Goal: Use online tool/utility: Utilize a website feature to perform a specific function

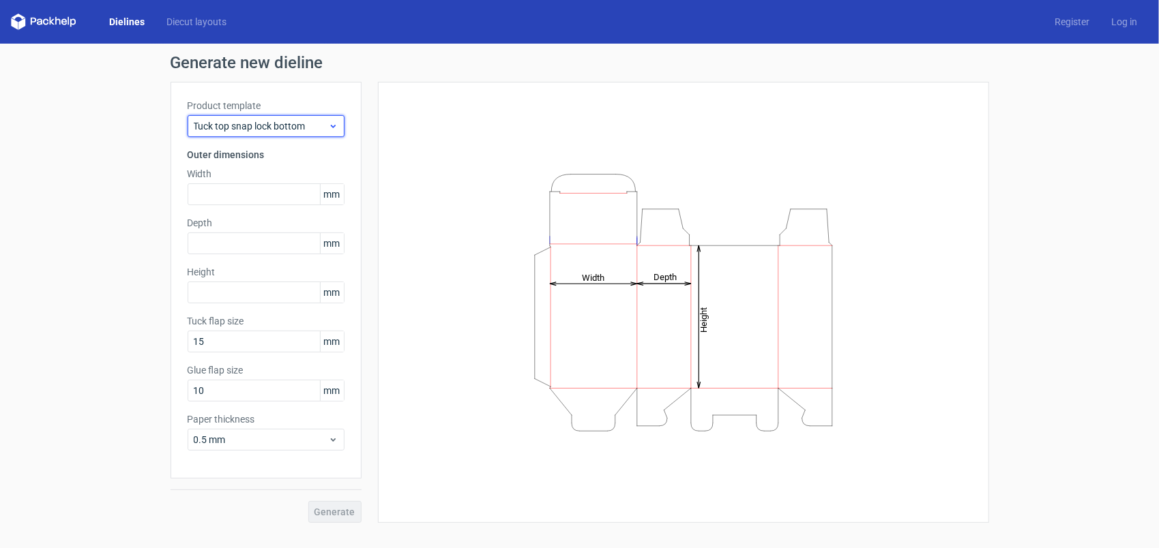
click at [323, 127] on span "Tuck top snap lock bottom" at bounding box center [261, 126] width 134 height 14
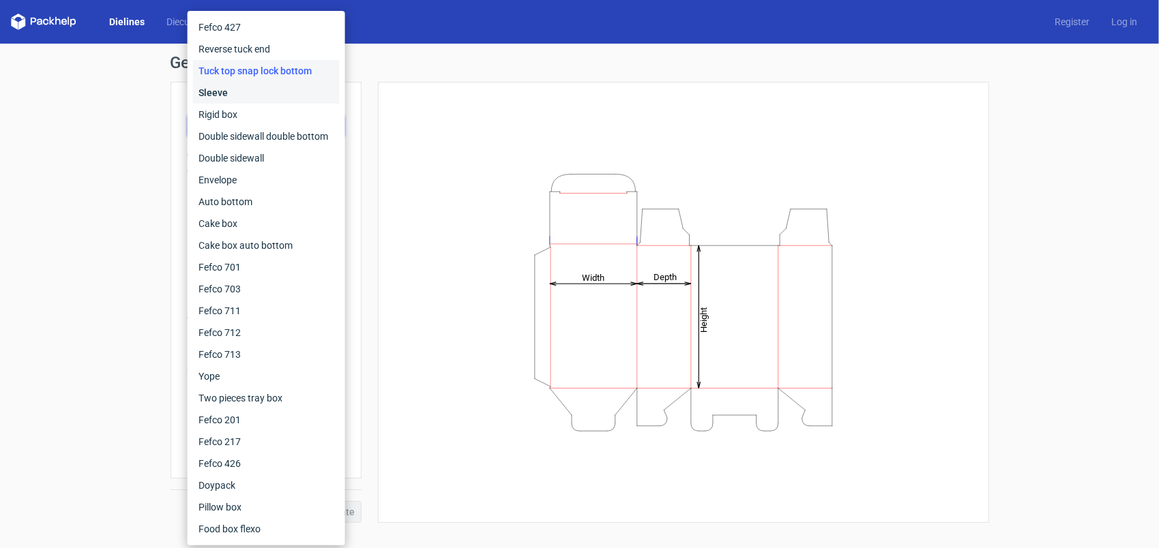
click at [294, 98] on div "Sleeve" at bounding box center [266, 93] width 147 height 22
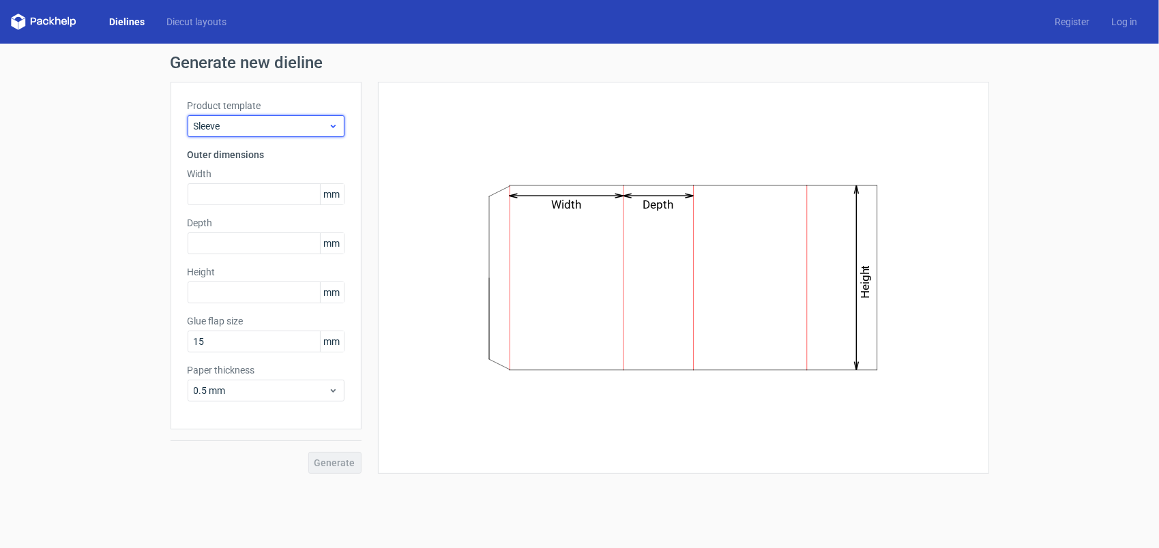
click at [299, 123] on span "Sleeve" at bounding box center [261, 126] width 134 height 14
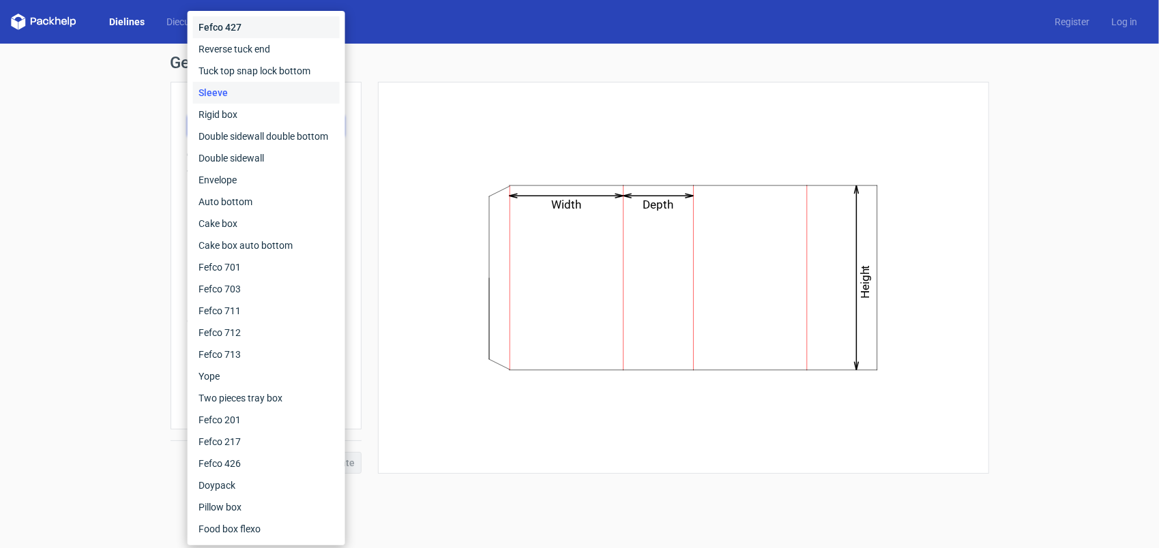
click at [259, 29] on div "Fefco 427" at bounding box center [266, 27] width 147 height 22
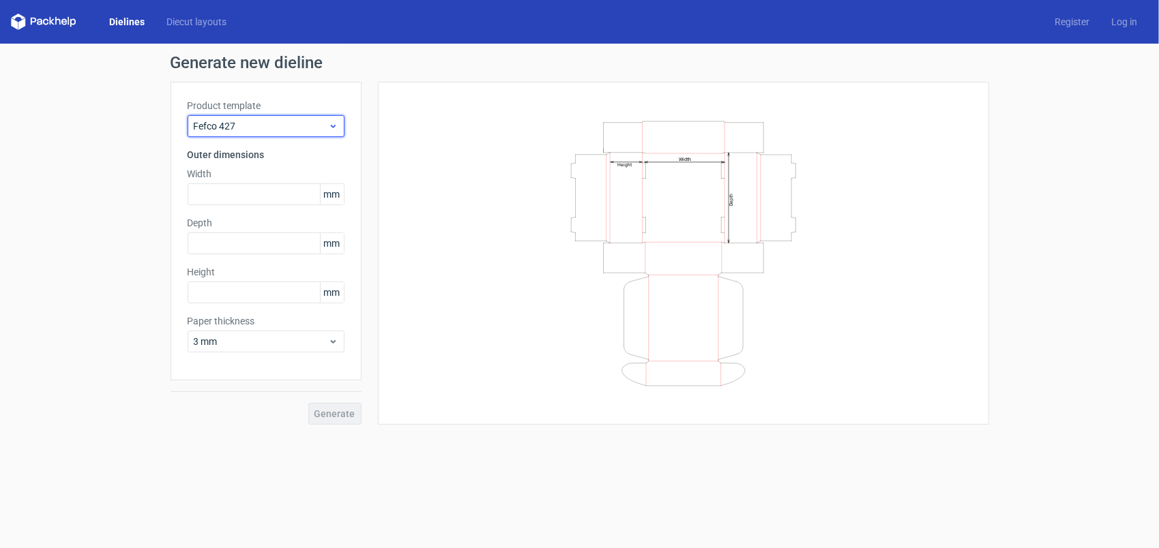
click at [280, 123] on span "Fefco 427" at bounding box center [261, 126] width 134 height 14
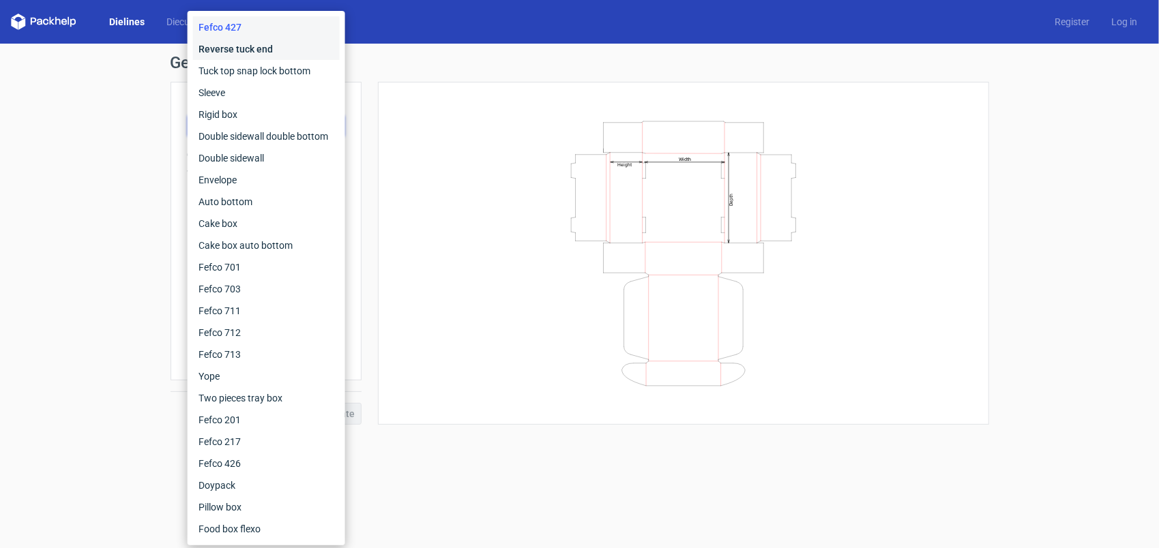
click at [259, 55] on div "Reverse tuck end" at bounding box center [266, 49] width 147 height 22
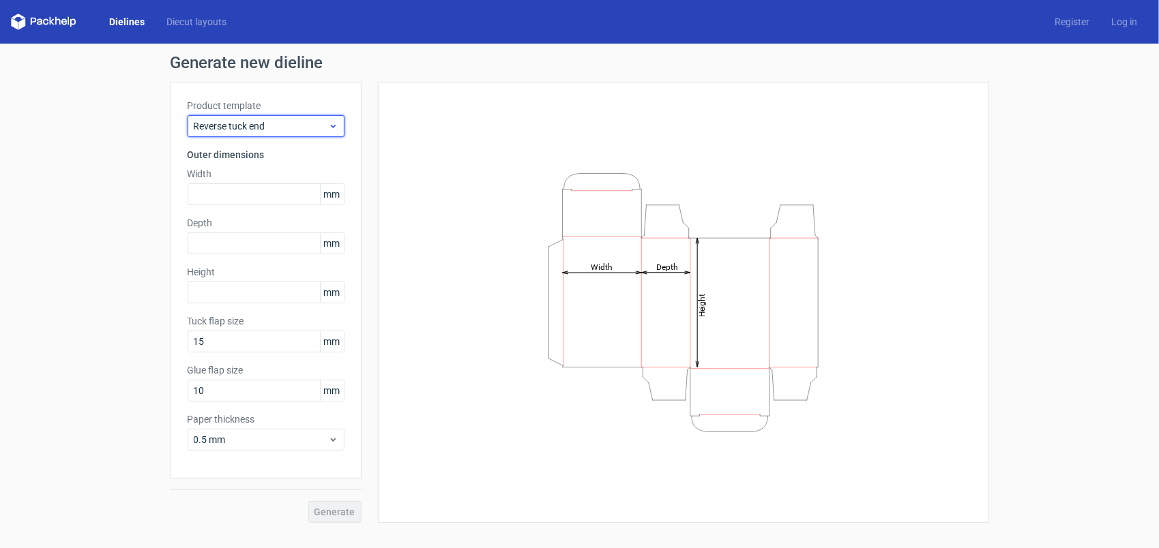
click at [286, 123] on span "Reverse tuck end" at bounding box center [261, 126] width 134 height 14
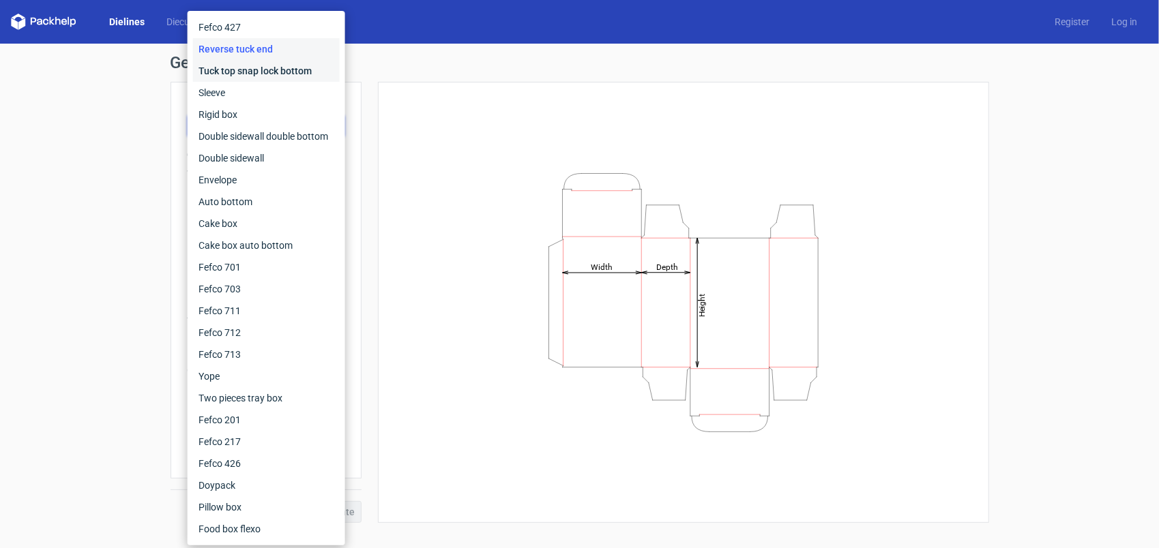
click at [278, 68] on div "Tuck top snap lock bottom" at bounding box center [266, 71] width 147 height 22
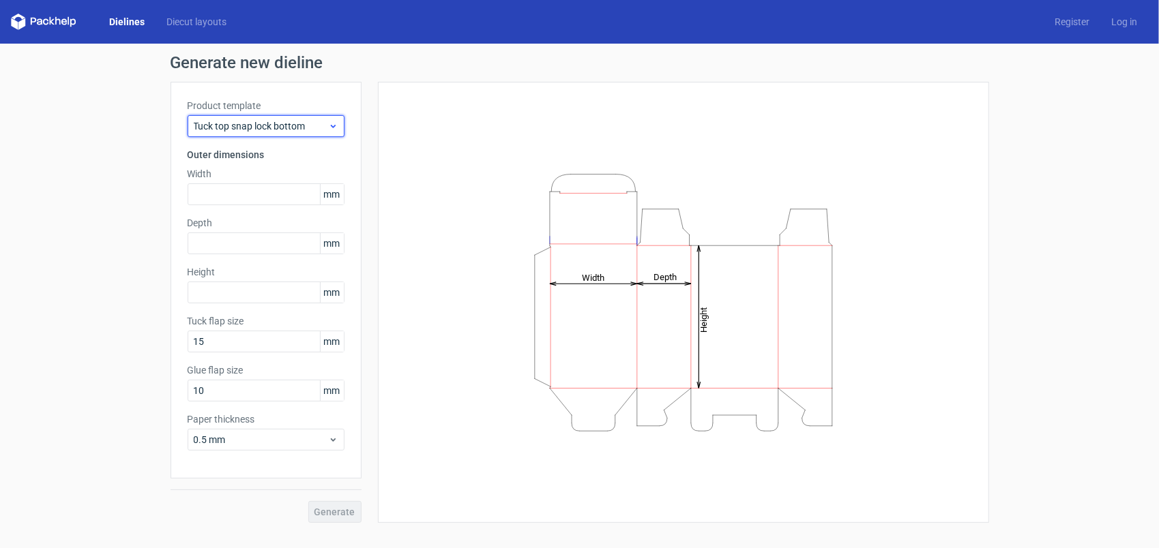
click at [284, 133] on div "Tuck top snap lock bottom" at bounding box center [266, 126] width 157 height 22
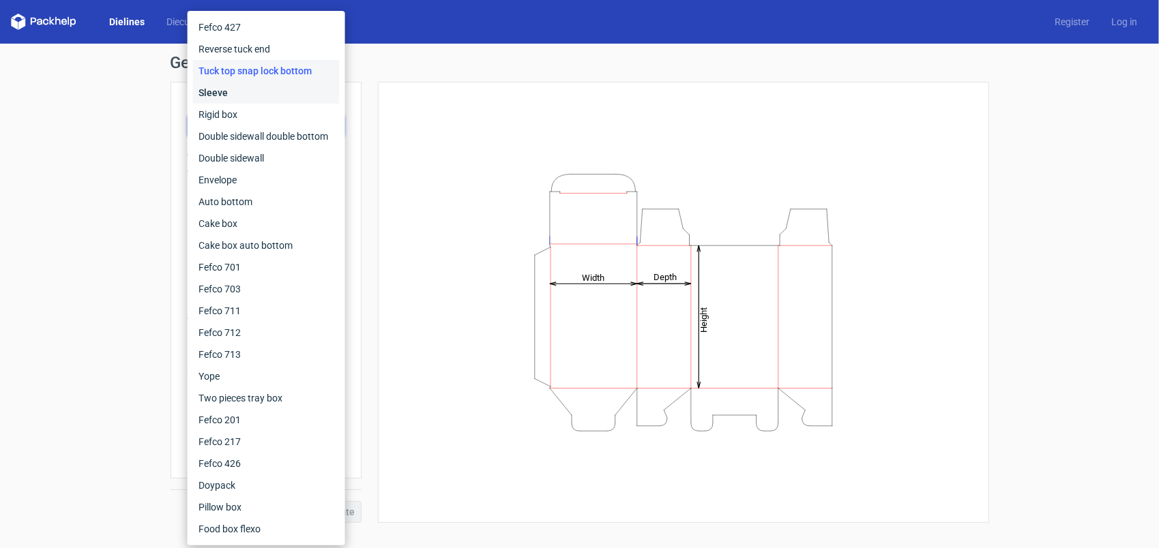
click at [279, 97] on div "Sleeve" at bounding box center [266, 93] width 147 height 22
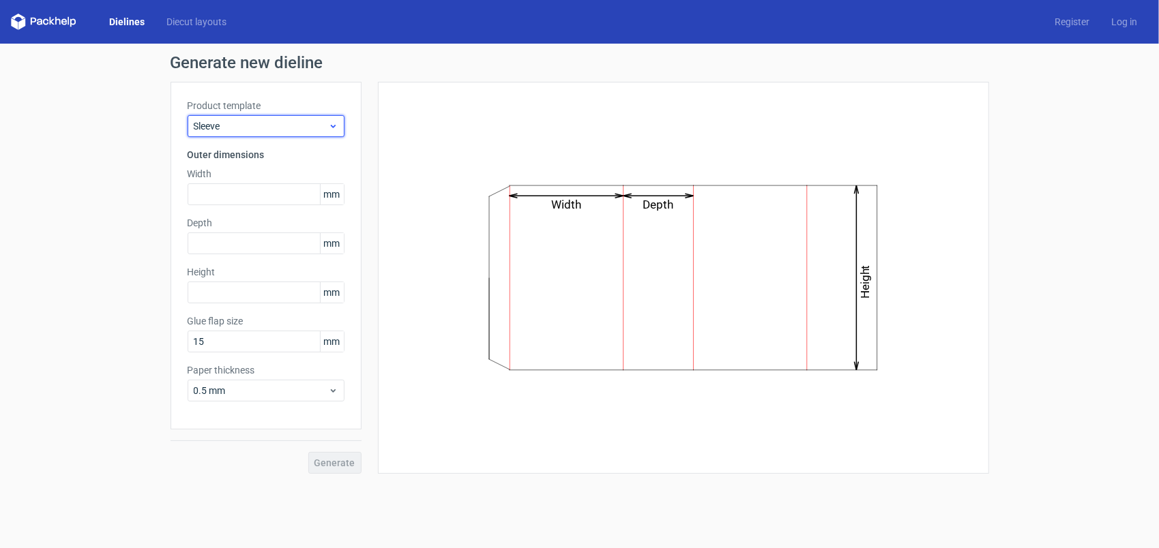
click at [292, 132] on div "Sleeve" at bounding box center [266, 126] width 157 height 22
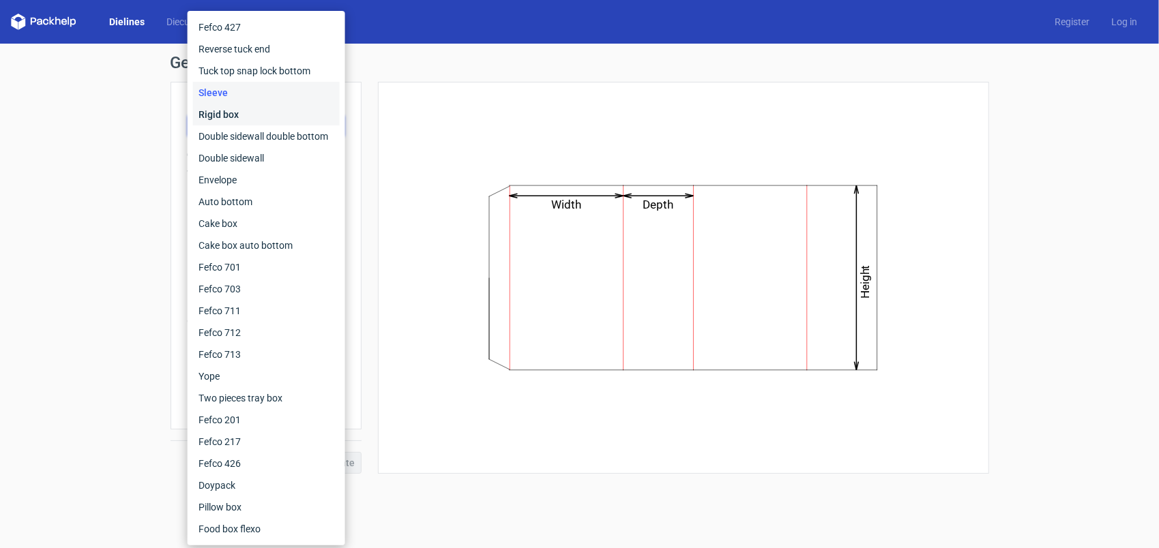
click at [284, 117] on div "Rigid box" at bounding box center [266, 115] width 147 height 22
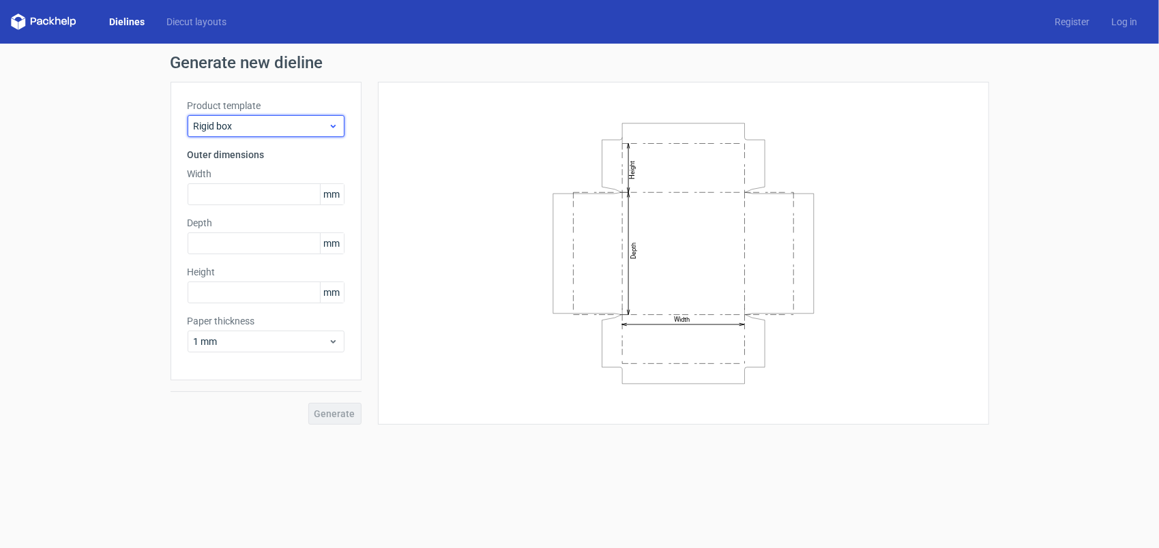
click at [285, 131] on span "Rigid box" at bounding box center [261, 126] width 134 height 14
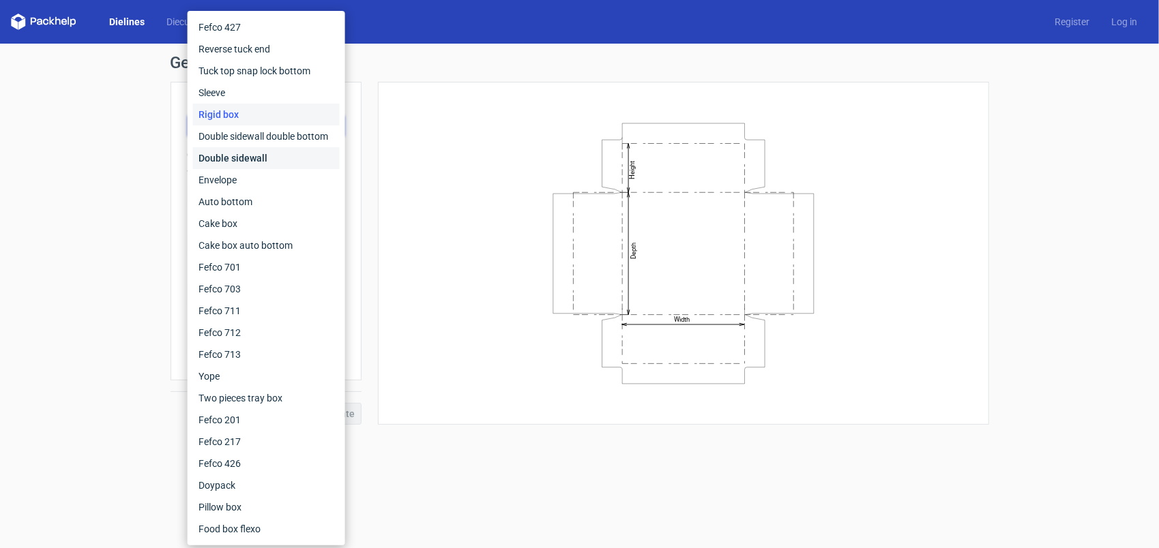
click at [288, 155] on div "Double sidewall" at bounding box center [266, 158] width 147 height 22
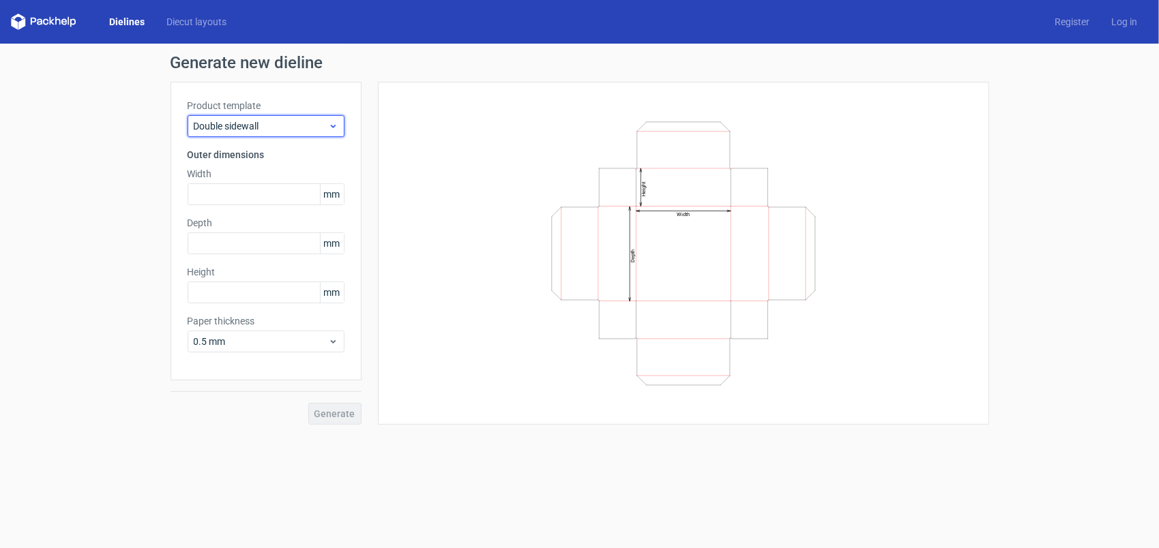
click at [295, 131] on span "Double sidewall" at bounding box center [261, 126] width 134 height 14
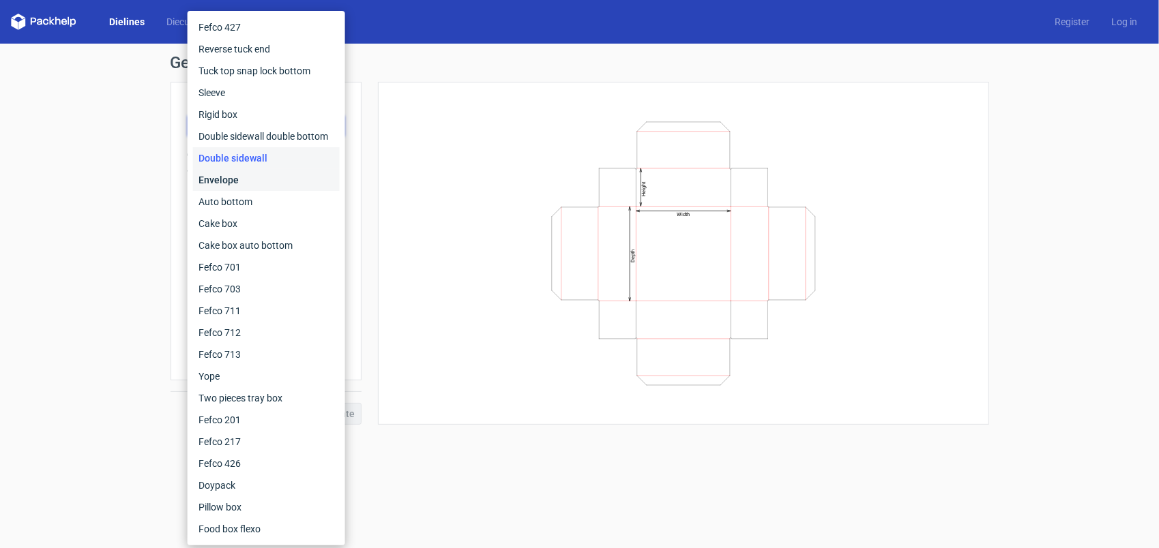
click at [293, 173] on div "Envelope" at bounding box center [266, 180] width 147 height 22
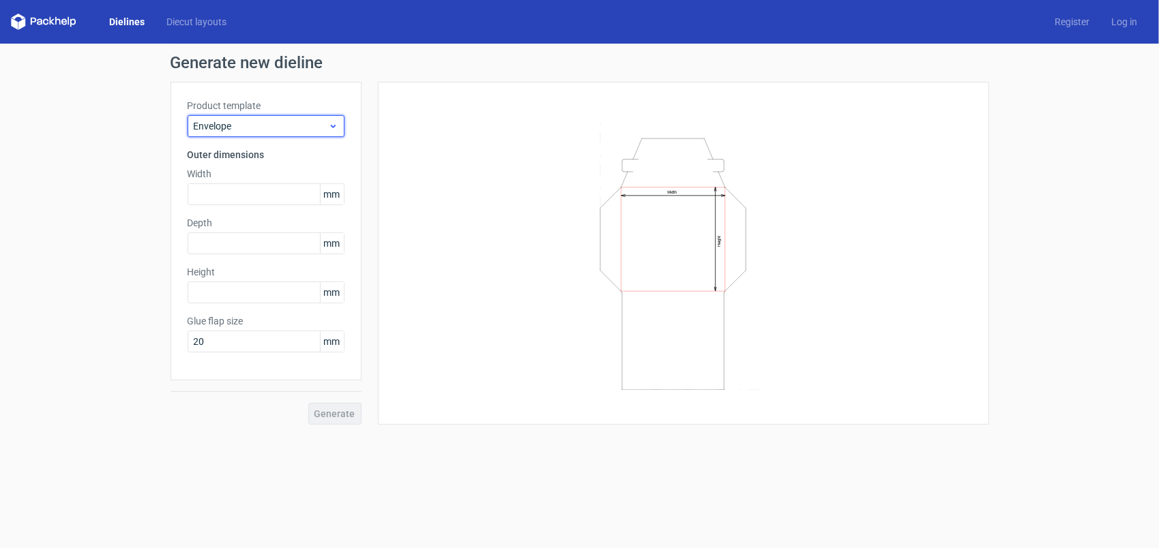
click at [292, 128] on span "Envelope" at bounding box center [261, 126] width 134 height 14
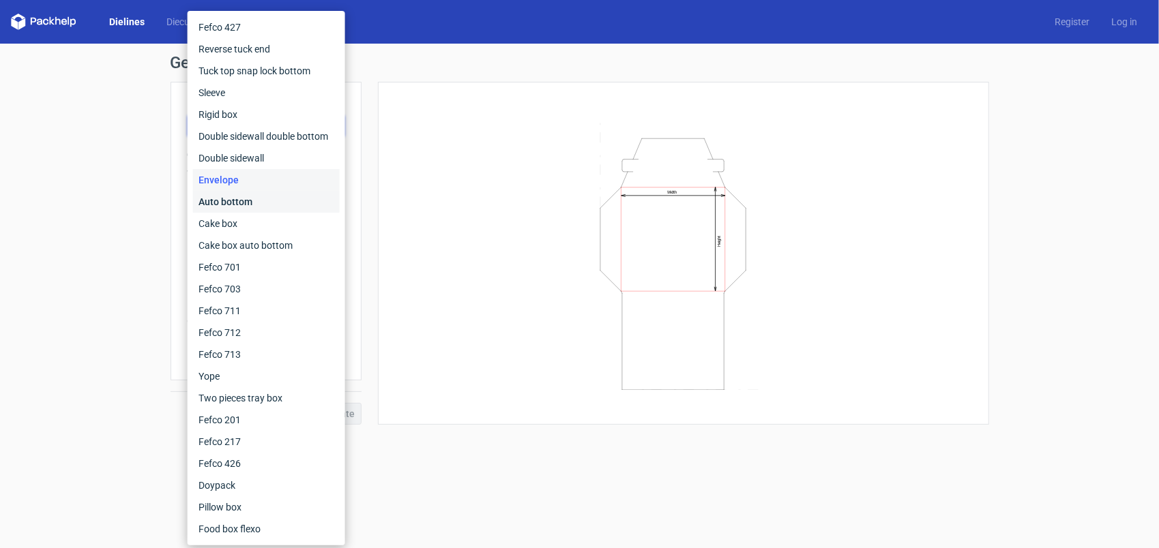
click at [291, 198] on div "Auto bottom" at bounding box center [266, 202] width 147 height 22
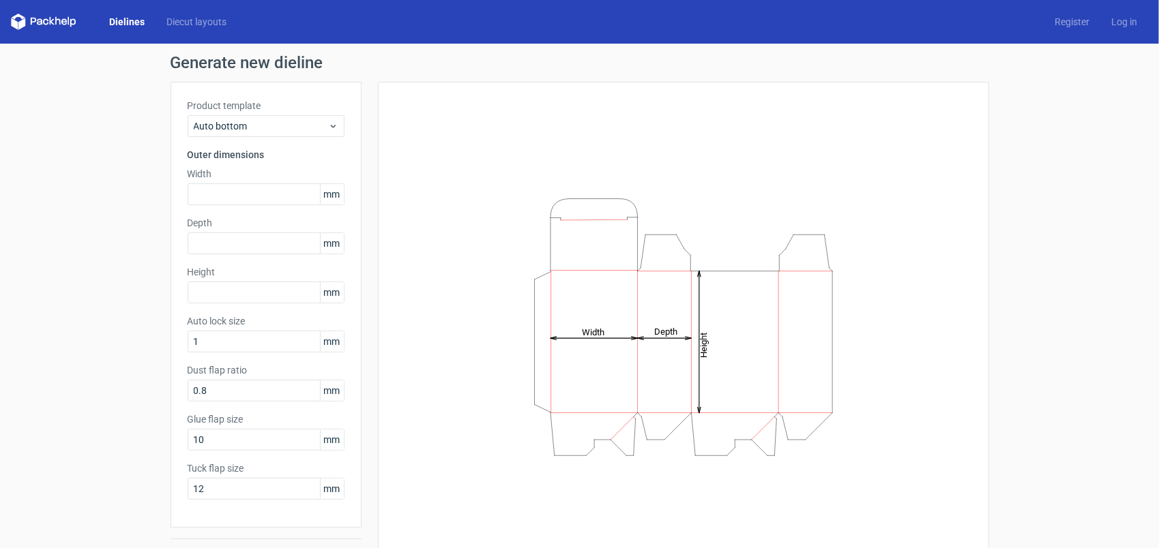
scroll to position [34, 0]
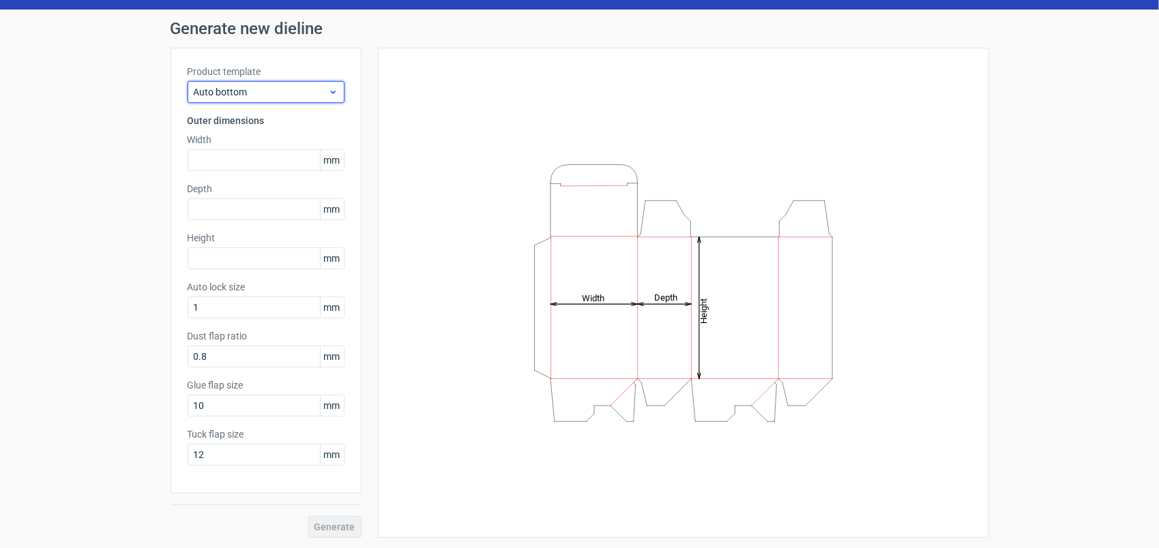
click at [290, 85] on span "Auto bottom" at bounding box center [261, 92] width 134 height 14
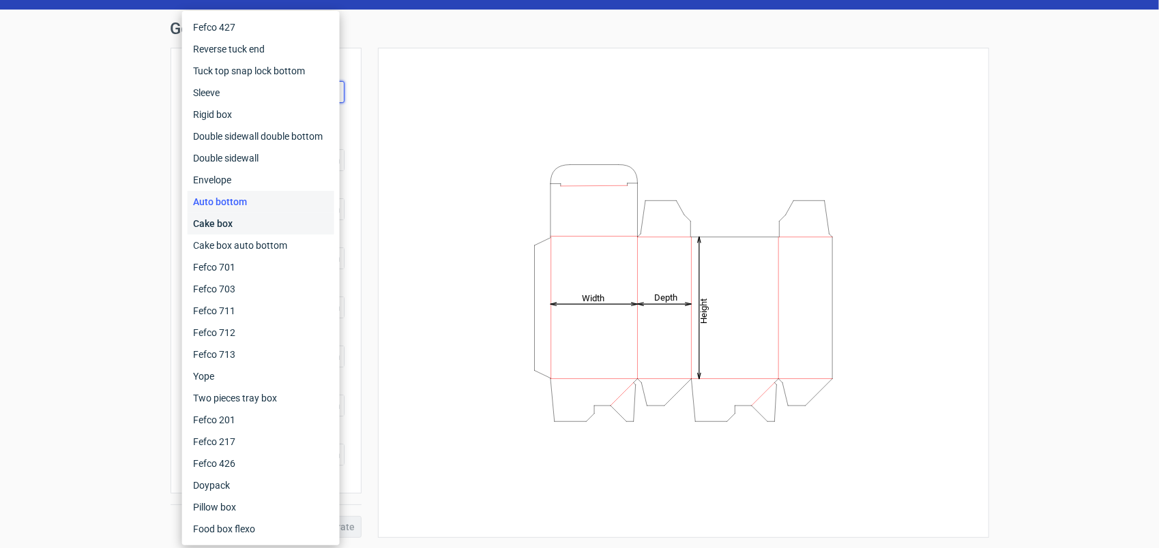
click at [290, 225] on div "Cake box" at bounding box center [261, 224] width 147 height 22
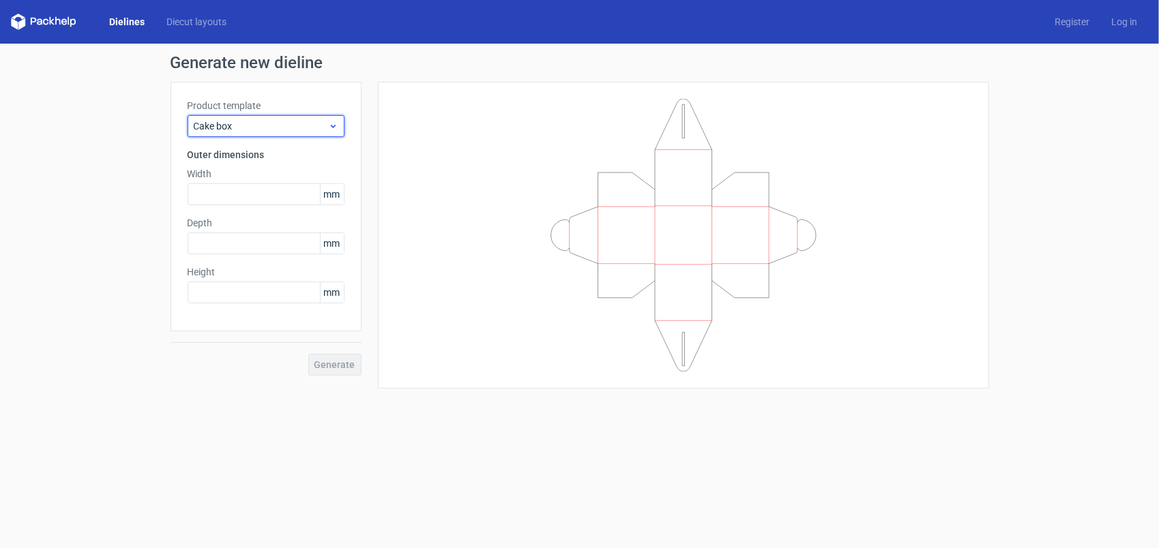
click at [278, 130] on span "Cake box" at bounding box center [261, 126] width 134 height 14
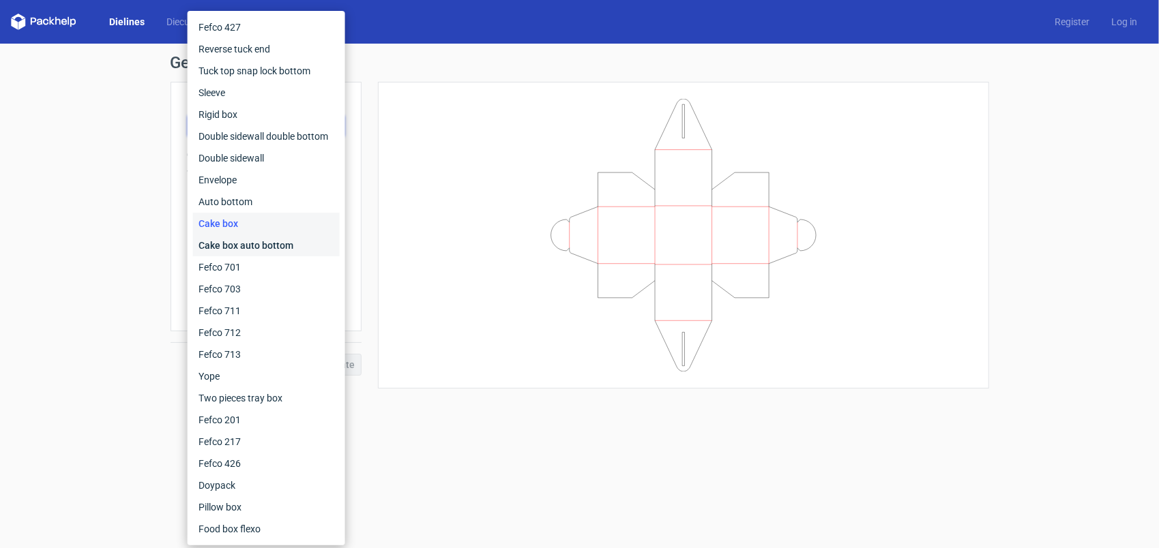
click at [293, 245] on div "Cake box auto bottom" at bounding box center [266, 246] width 147 height 22
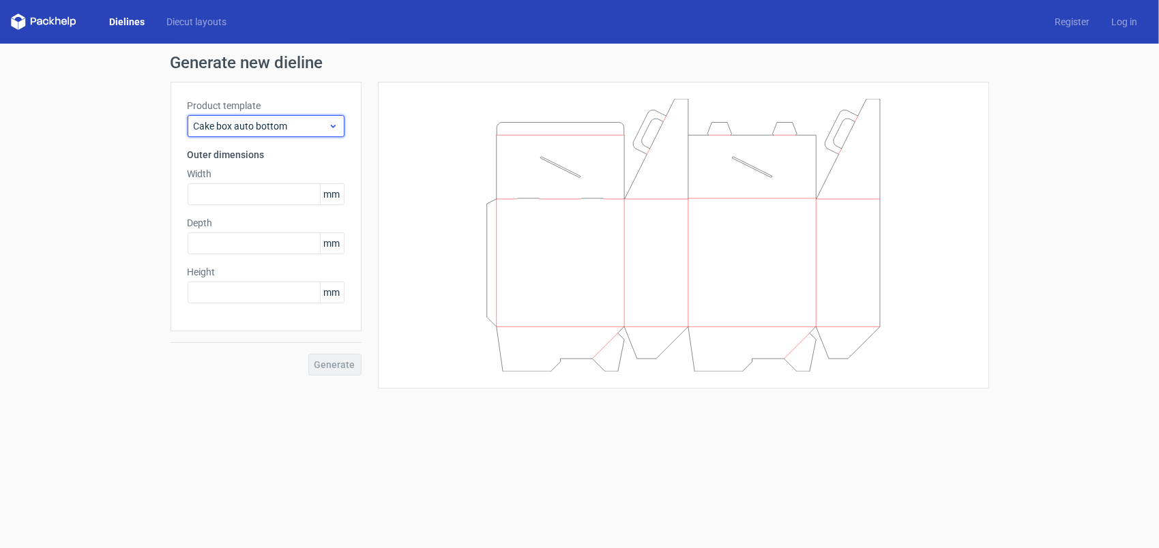
click at [286, 130] on span "Cake box auto bottom" at bounding box center [261, 126] width 134 height 14
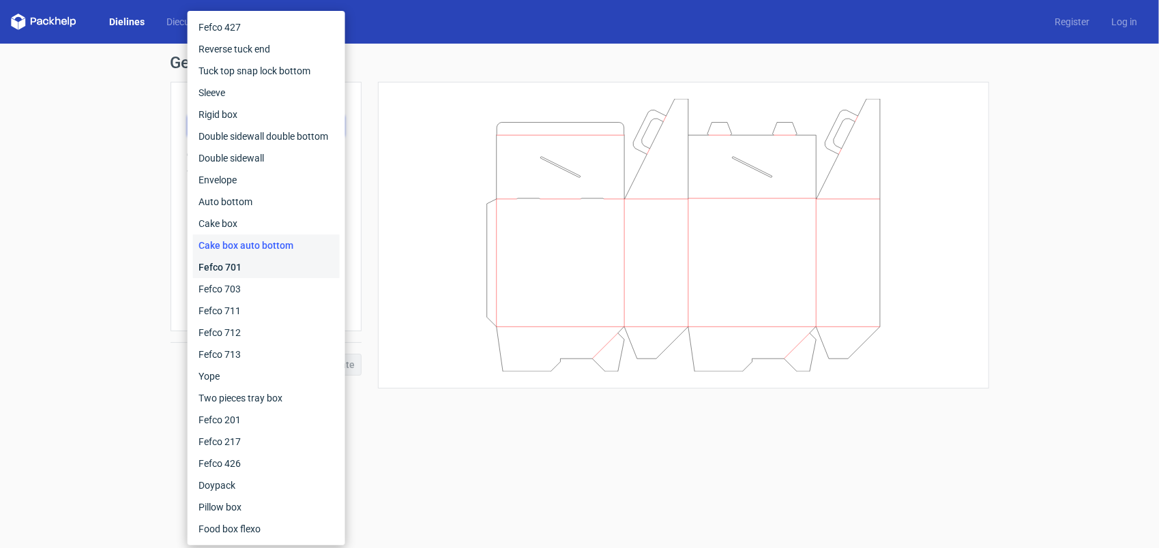
click at [271, 268] on div "Fefco 701" at bounding box center [266, 267] width 147 height 22
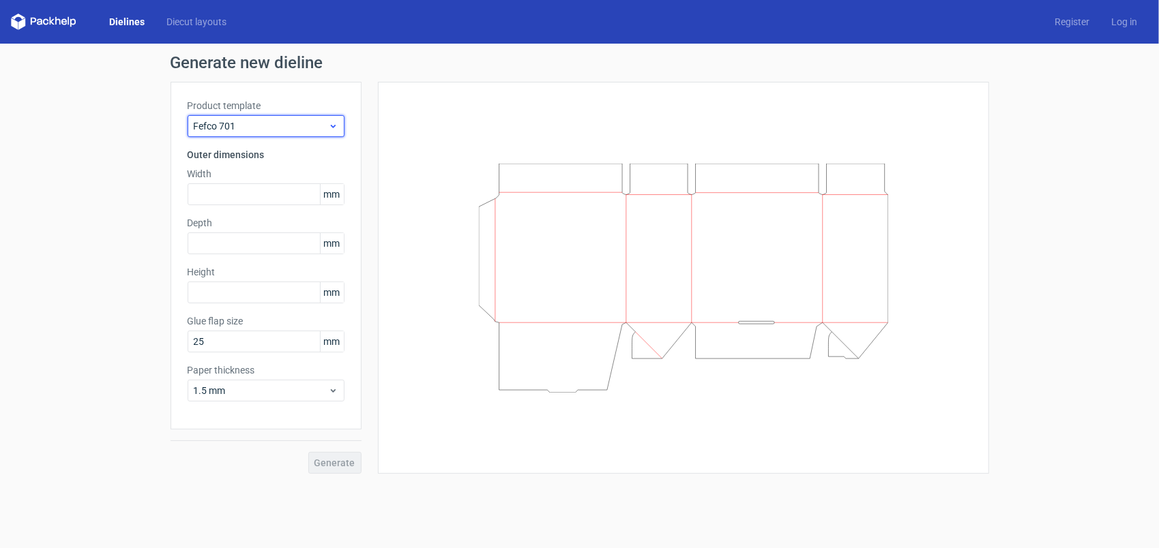
click at [290, 130] on span "Fefco 701" at bounding box center [261, 126] width 134 height 14
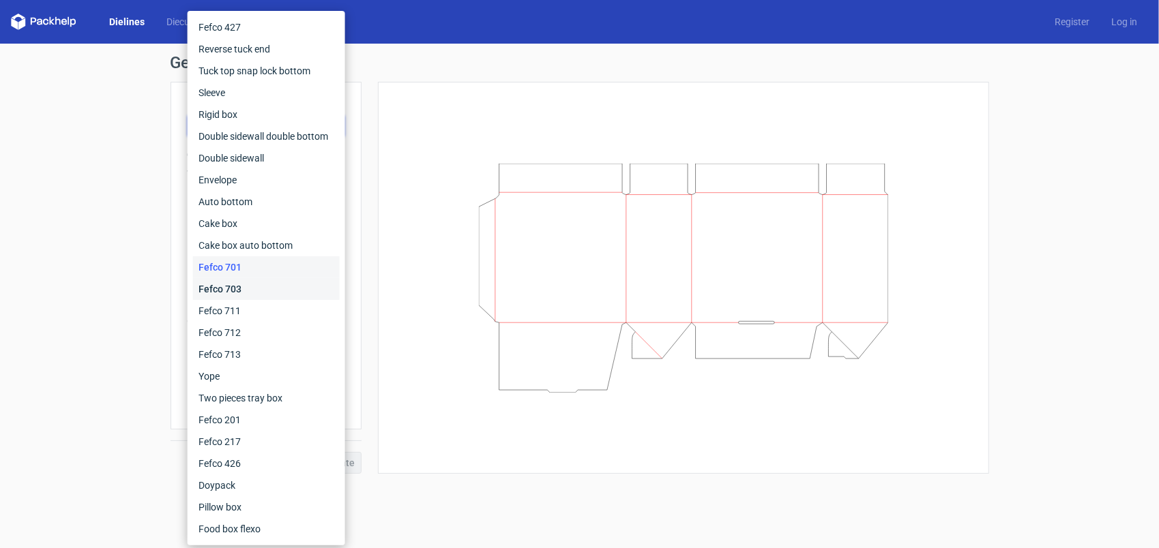
click at [269, 286] on div "Fefco 703" at bounding box center [266, 289] width 147 height 22
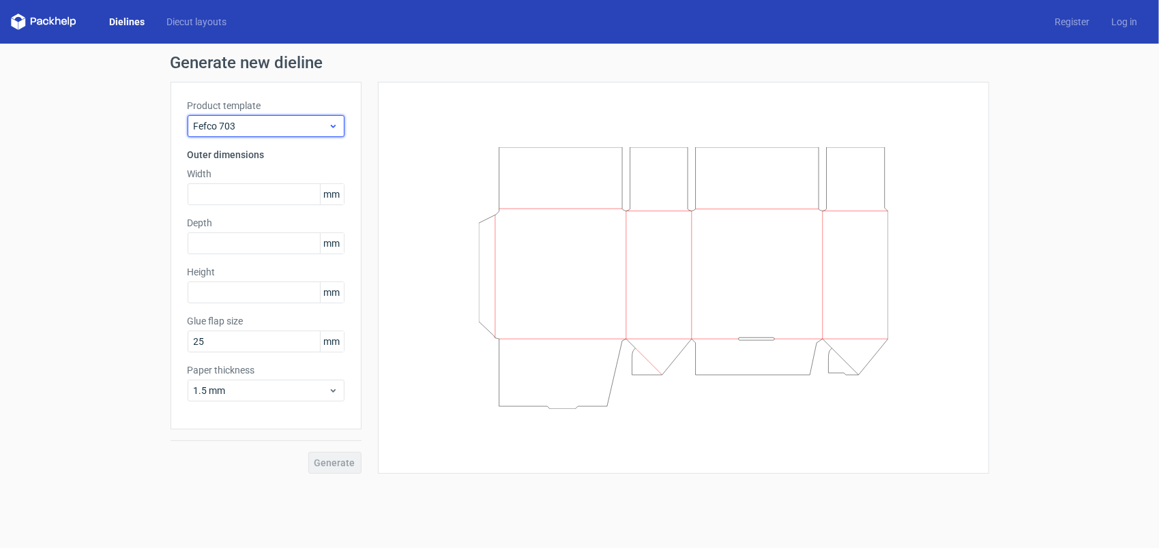
click at [289, 132] on span "Fefco 703" at bounding box center [261, 126] width 134 height 14
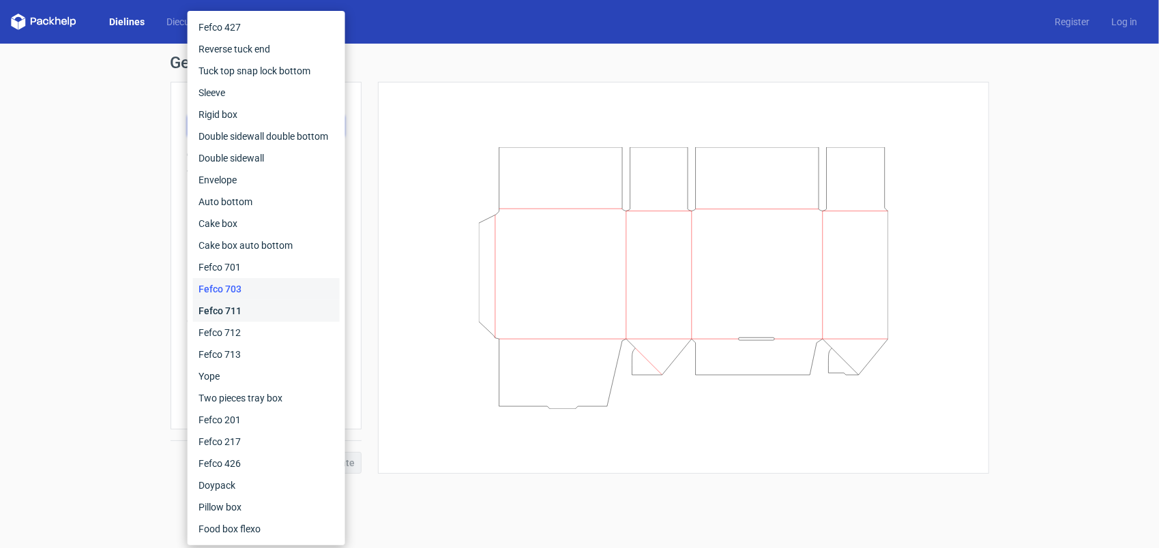
click at [261, 309] on div "Fefco 711" at bounding box center [266, 311] width 147 height 22
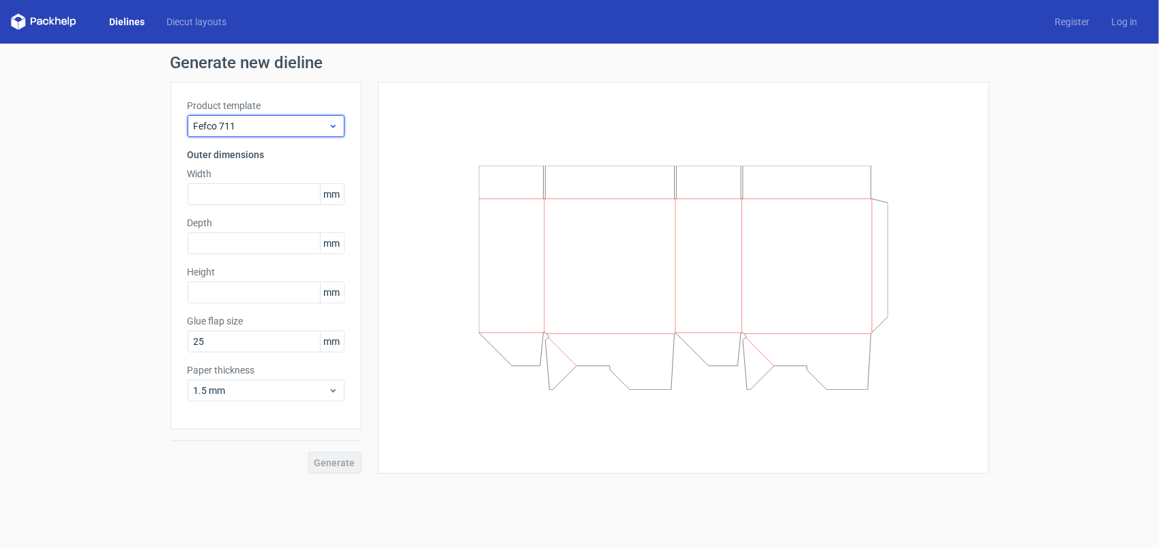
click at [300, 128] on span "Fefco 711" at bounding box center [261, 126] width 134 height 14
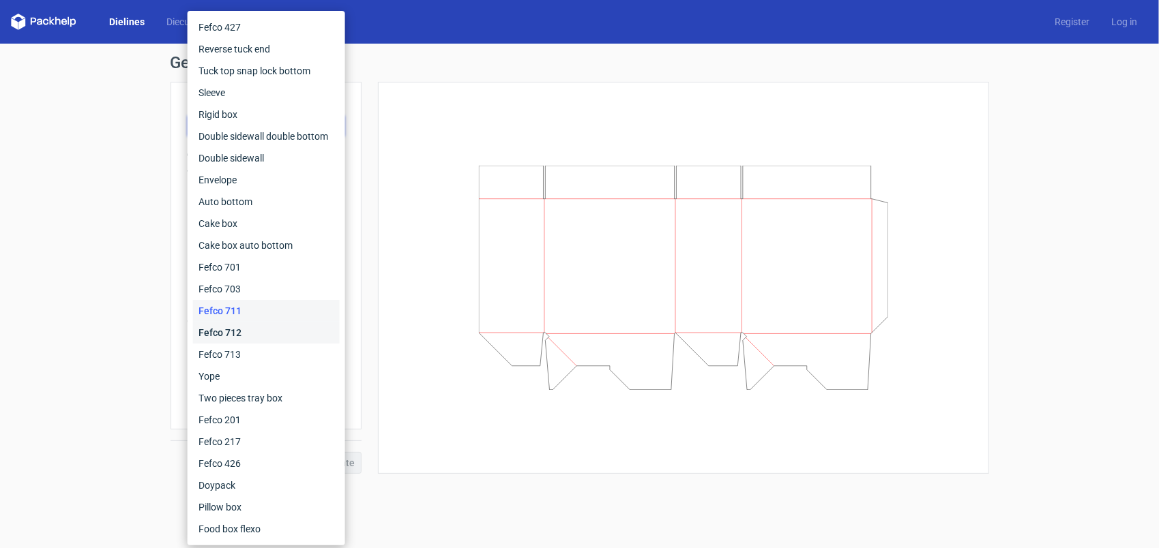
click at [272, 329] on div "Fefco 712" at bounding box center [266, 333] width 147 height 22
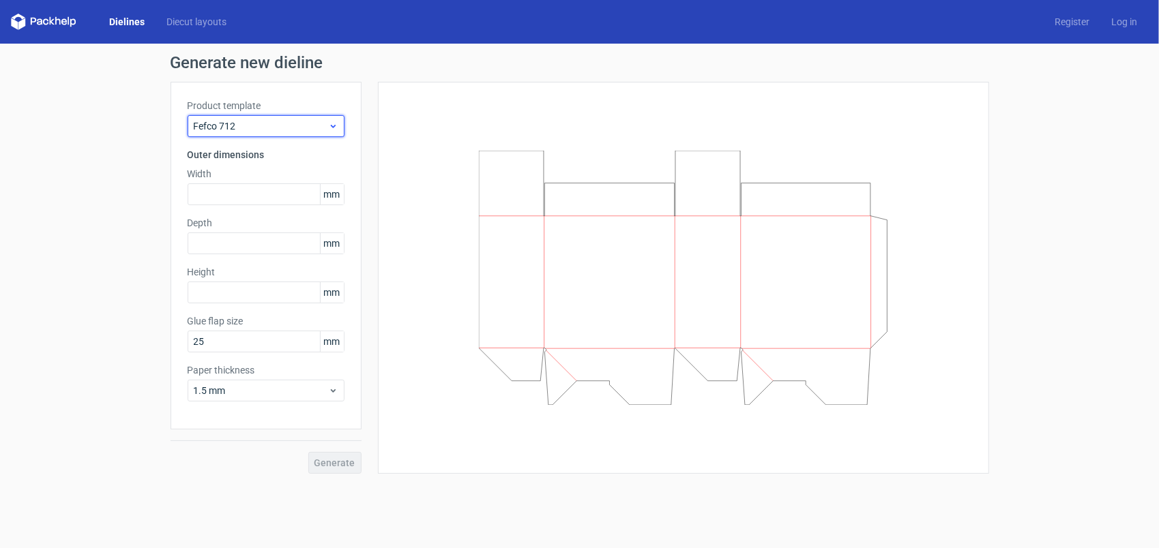
click at [284, 127] on span "Fefco 712" at bounding box center [261, 126] width 134 height 14
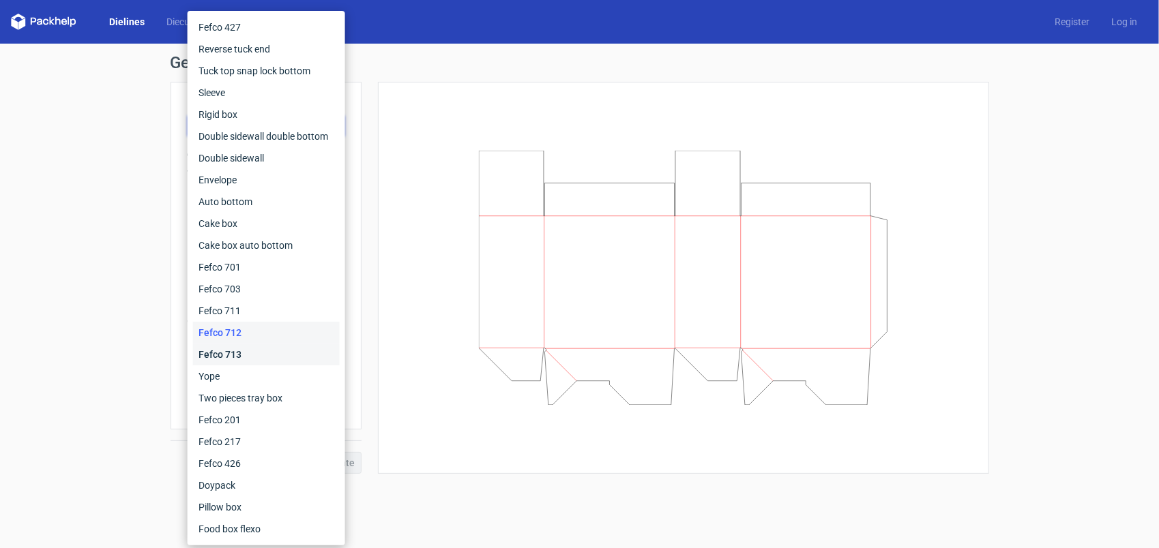
click at [278, 354] on div "Fefco 713" at bounding box center [266, 355] width 147 height 22
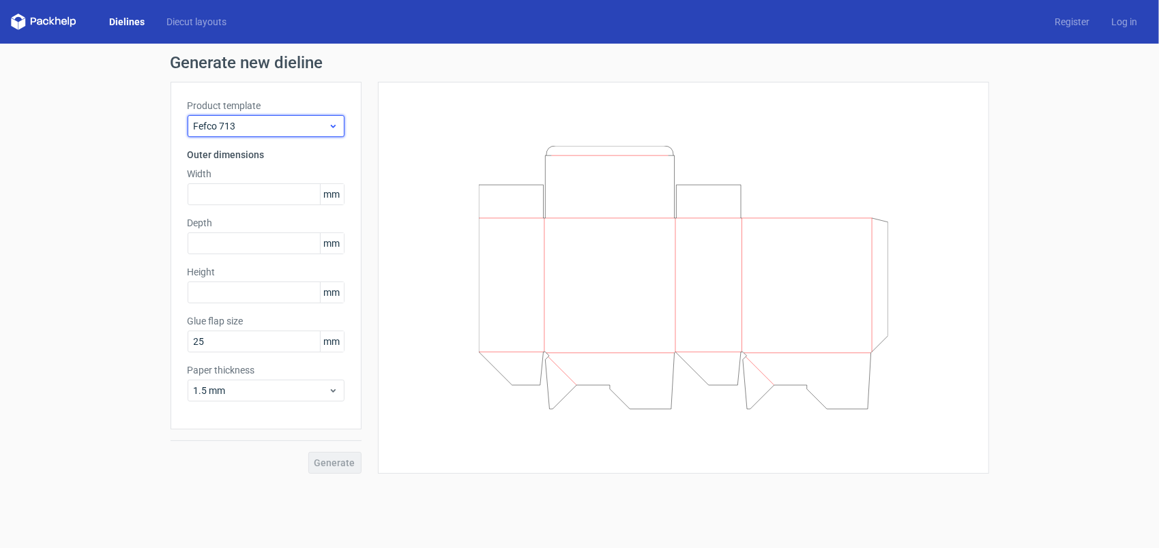
click at [277, 123] on span "Fefco 713" at bounding box center [261, 126] width 134 height 14
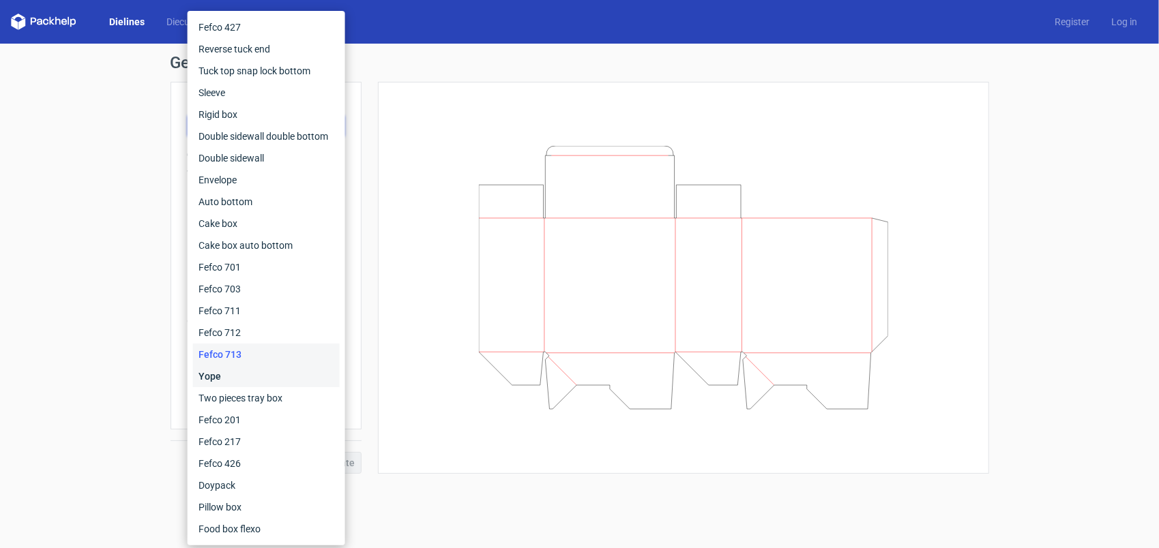
click at [280, 376] on div "Yope" at bounding box center [266, 377] width 147 height 22
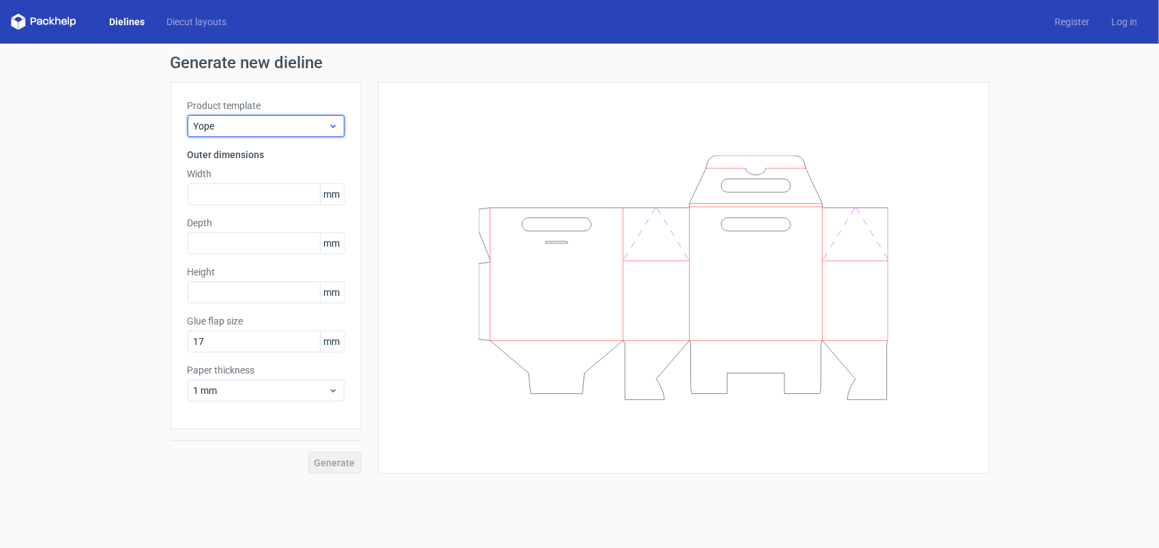
click at [295, 132] on span "Yope" at bounding box center [261, 126] width 134 height 14
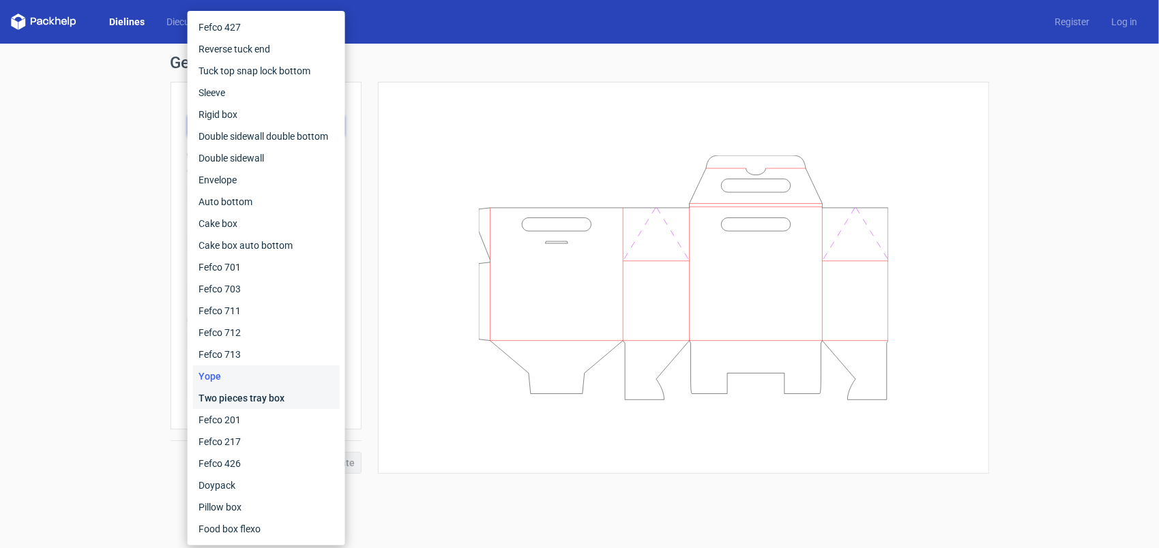
click at [291, 398] on div "Two pieces tray box" at bounding box center [266, 398] width 147 height 22
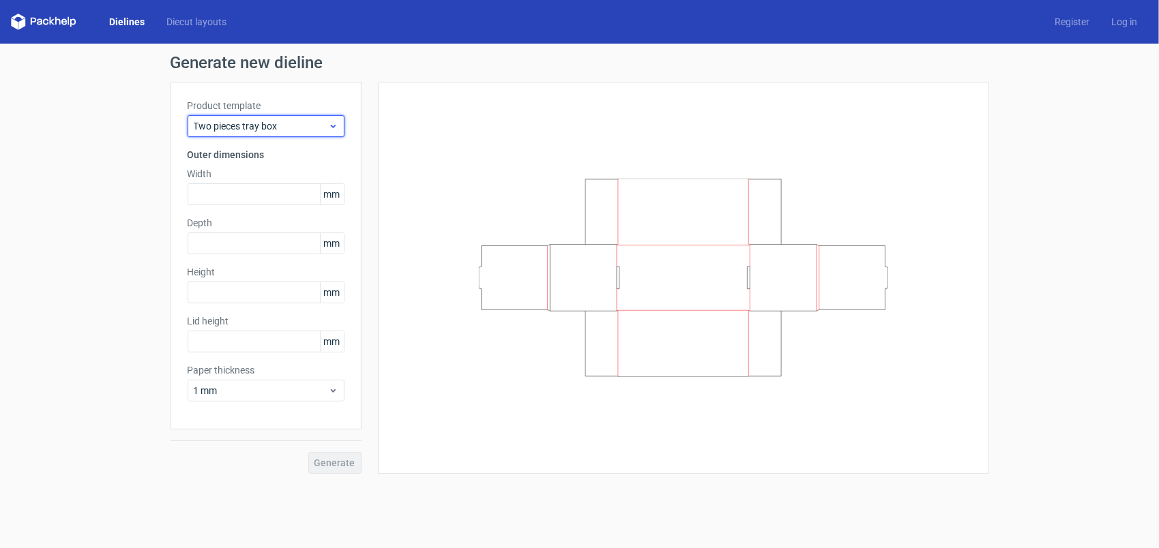
click at [275, 132] on span "Two pieces tray box" at bounding box center [261, 126] width 134 height 14
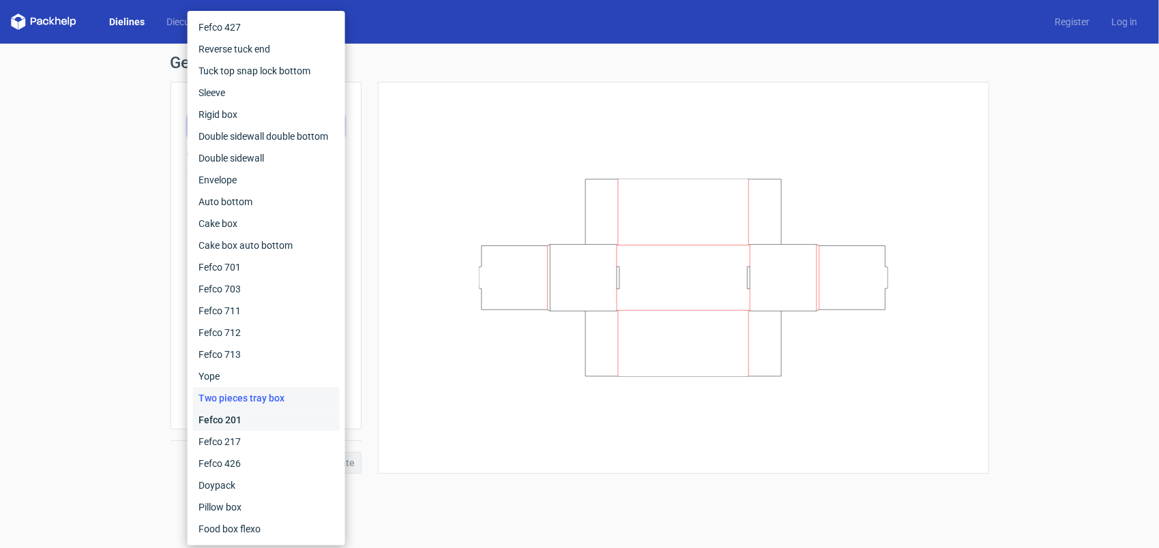
click at [282, 415] on div "Fefco 201" at bounding box center [266, 420] width 147 height 22
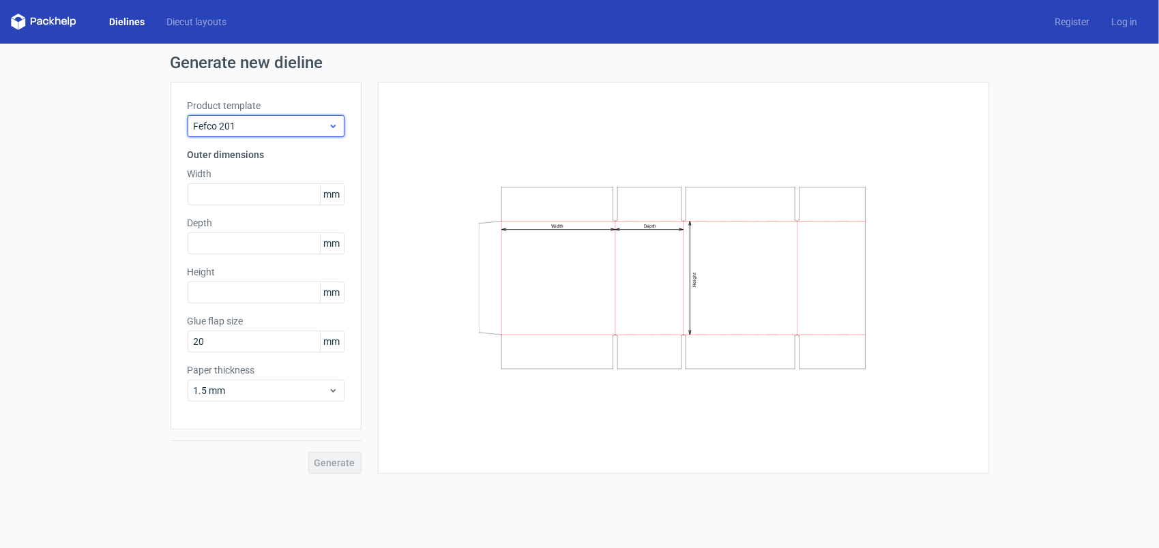
click at [275, 125] on span "Fefco 201" at bounding box center [261, 126] width 134 height 14
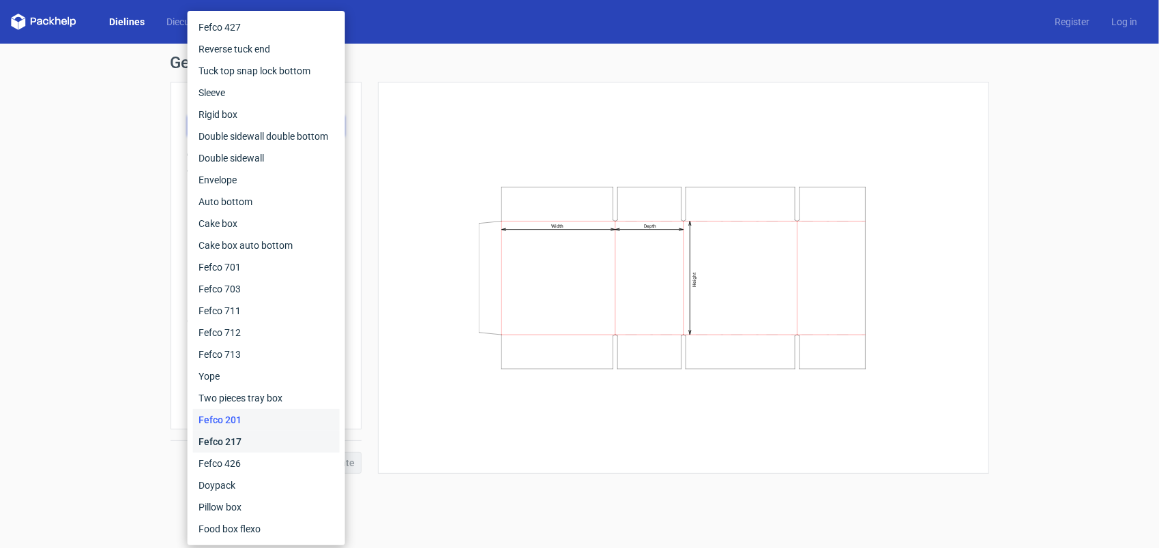
click at [284, 440] on div "Fefco 217" at bounding box center [266, 442] width 147 height 22
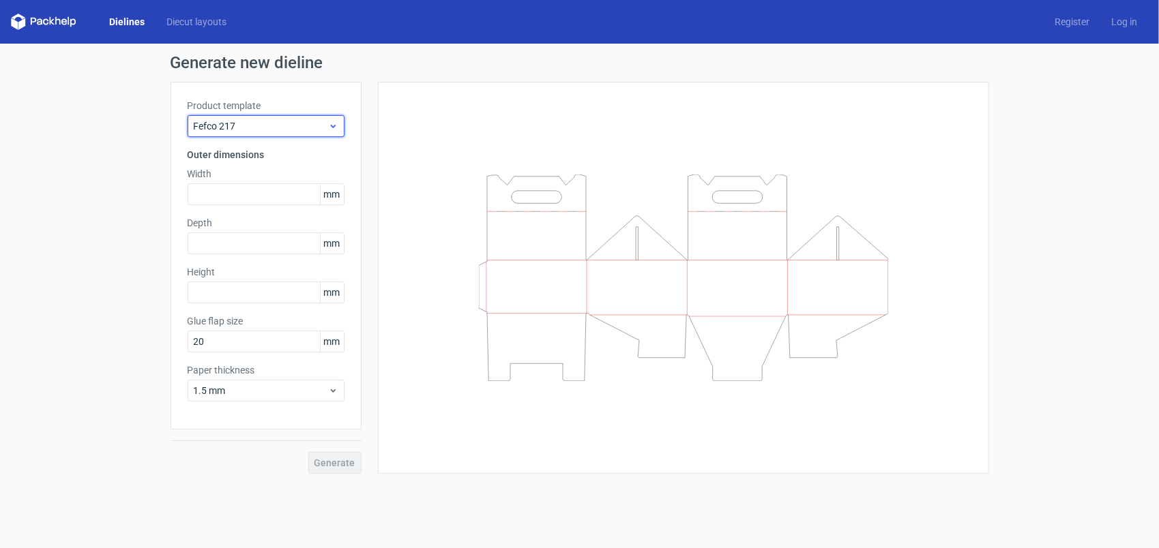
click at [295, 130] on span "Fefco 217" at bounding box center [261, 126] width 134 height 14
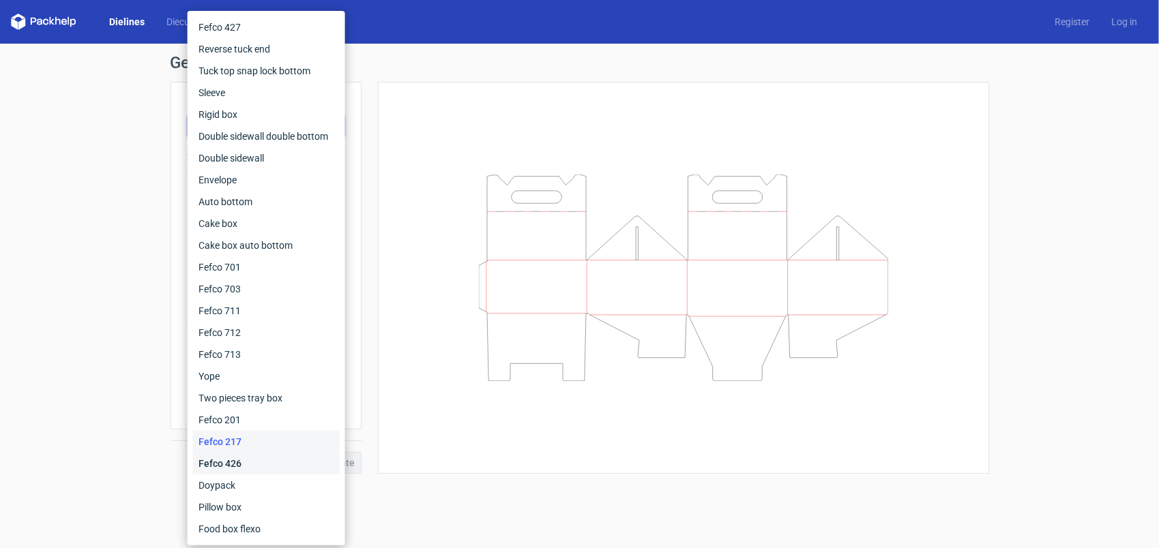
click at [259, 469] on div "Fefco 426" at bounding box center [266, 464] width 147 height 22
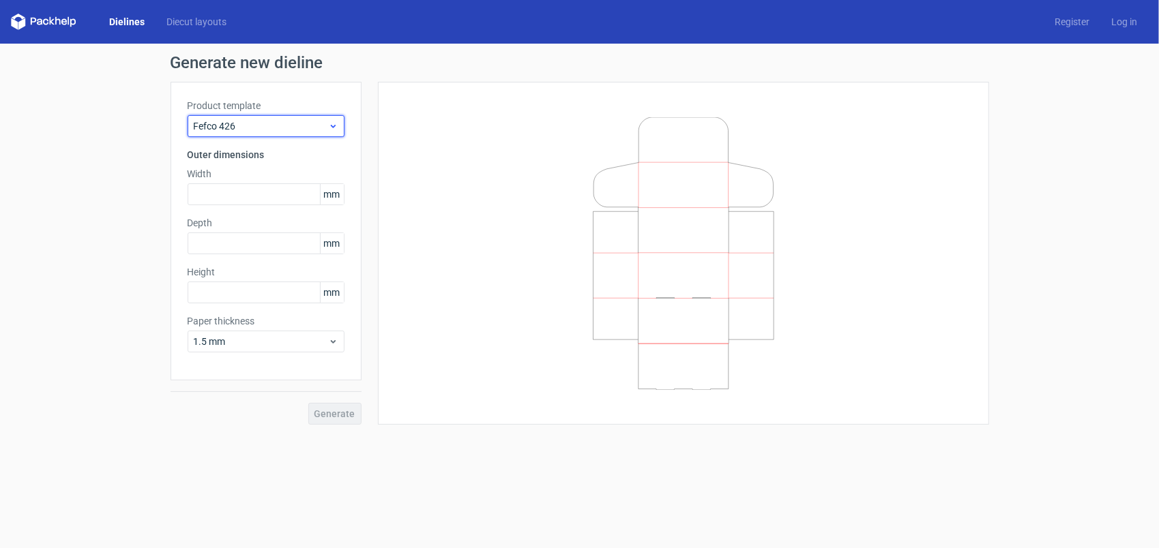
click at [274, 128] on span "Fefco 426" at bounding box center [261, 126] width 134 height 14
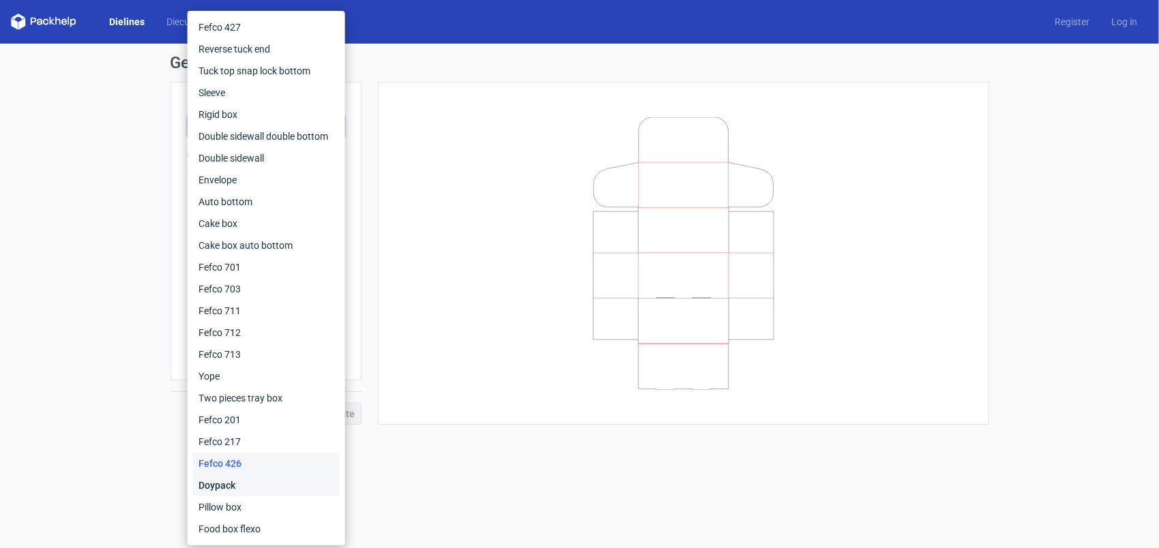
click at [262, 486] on div "Doypack" at bounding box center [266, 486] width 147 height 22
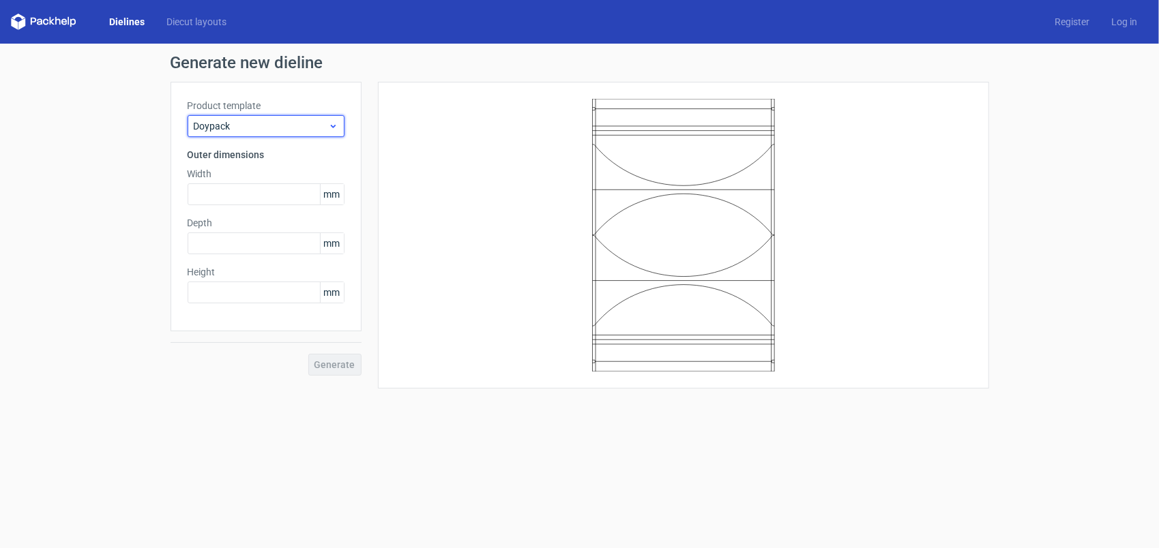
click at [282, 127] on span "Doypack" at bounding box center [261, 126] width 134 height 14
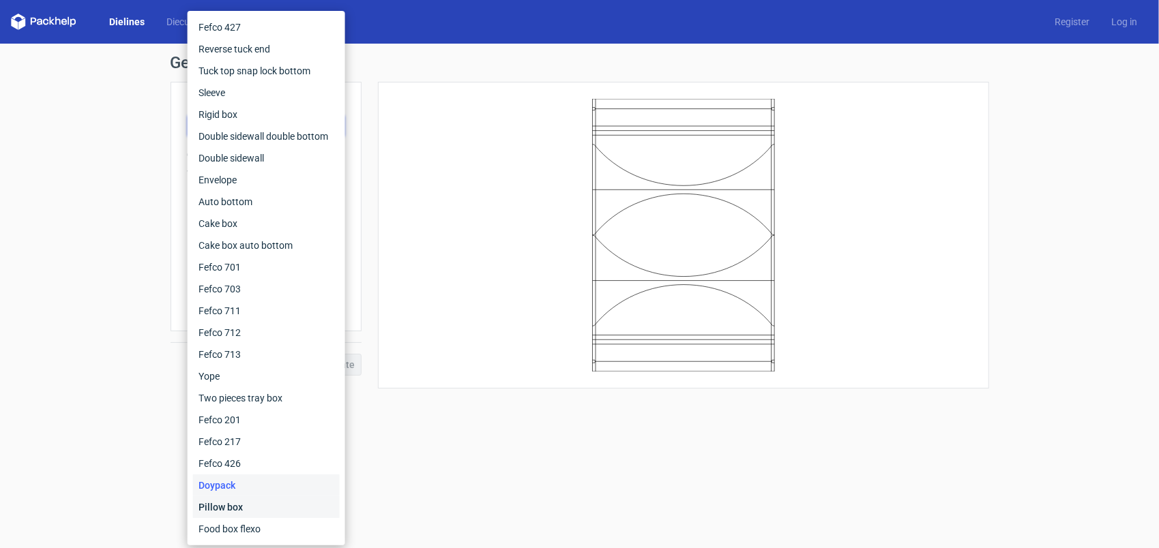
click at [265, 509] on div "Pillow box" at bounding box center [266, 507] width 147 height 22
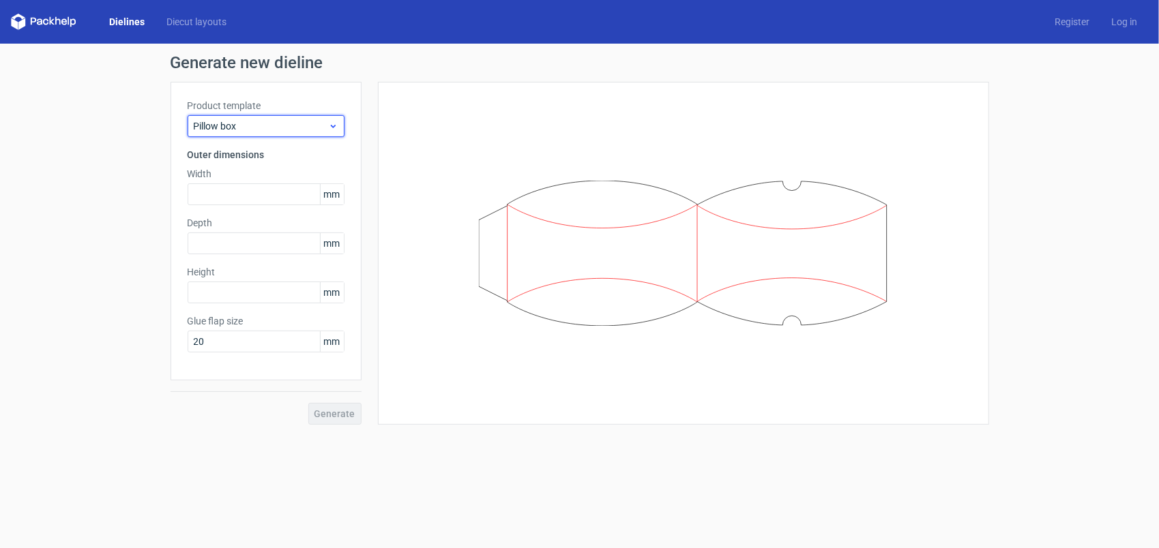
click at [261, 120] on span "Pillow box" at bounding box center [261, 126] width 134 height 14
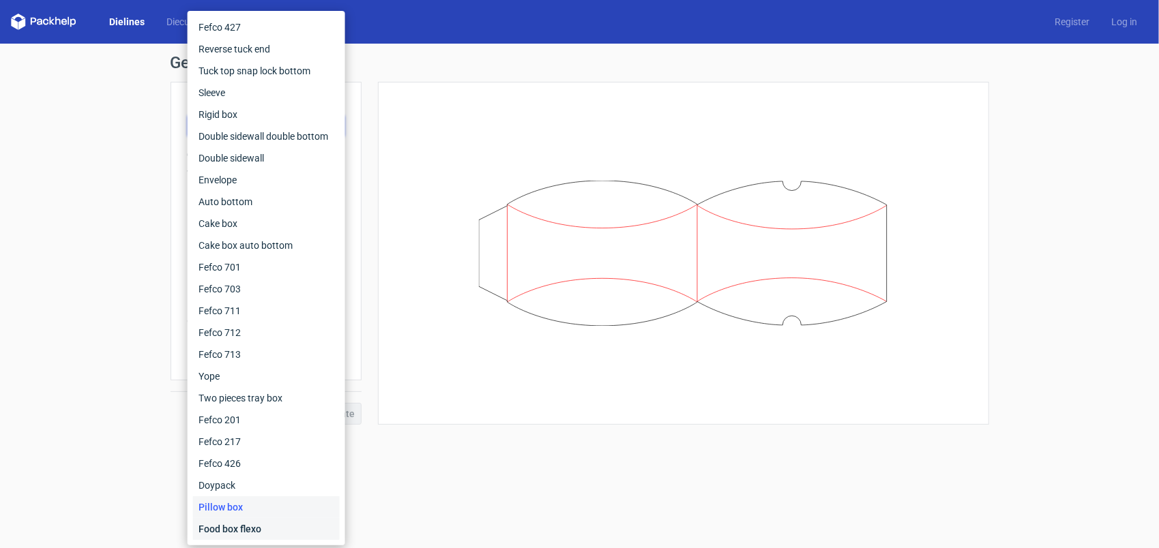
click at [265, 526] on div "Food box flexo" at bounding box center [266, 529] width 147 height 22
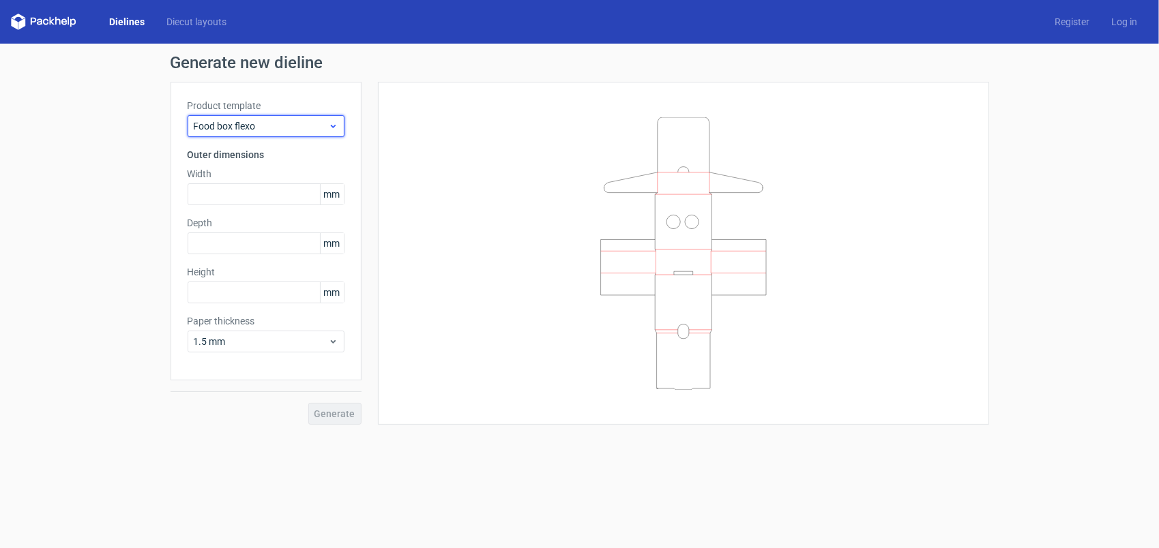
click at [285, 125] on span "Food box flexo" at bounding box center [261, 126] width 134 height 14
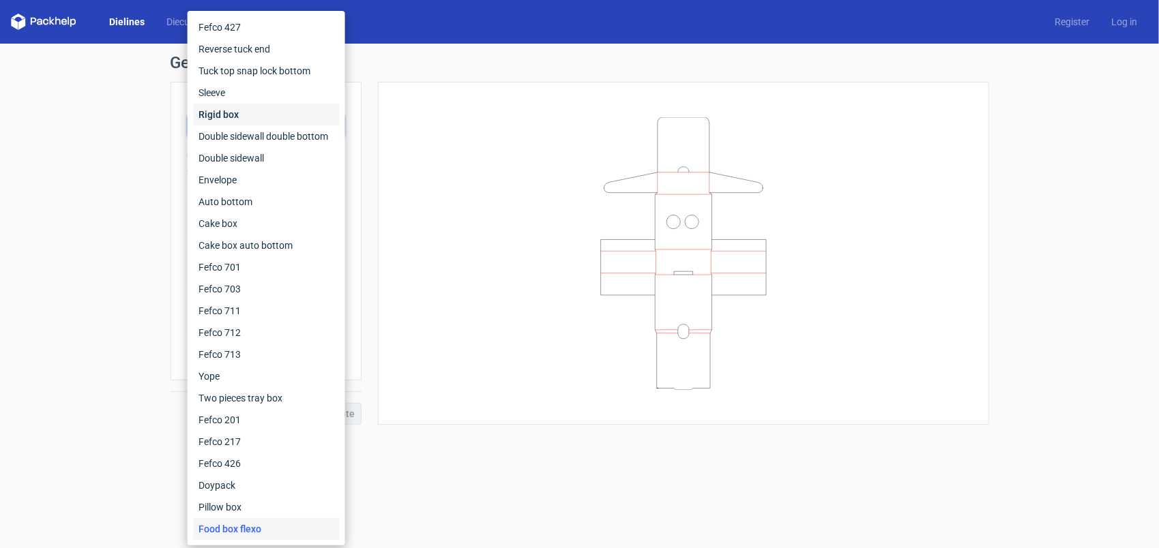
click at [259, 106] on div "Rigid box" at bounding box center [266, 115] width 147 height 22
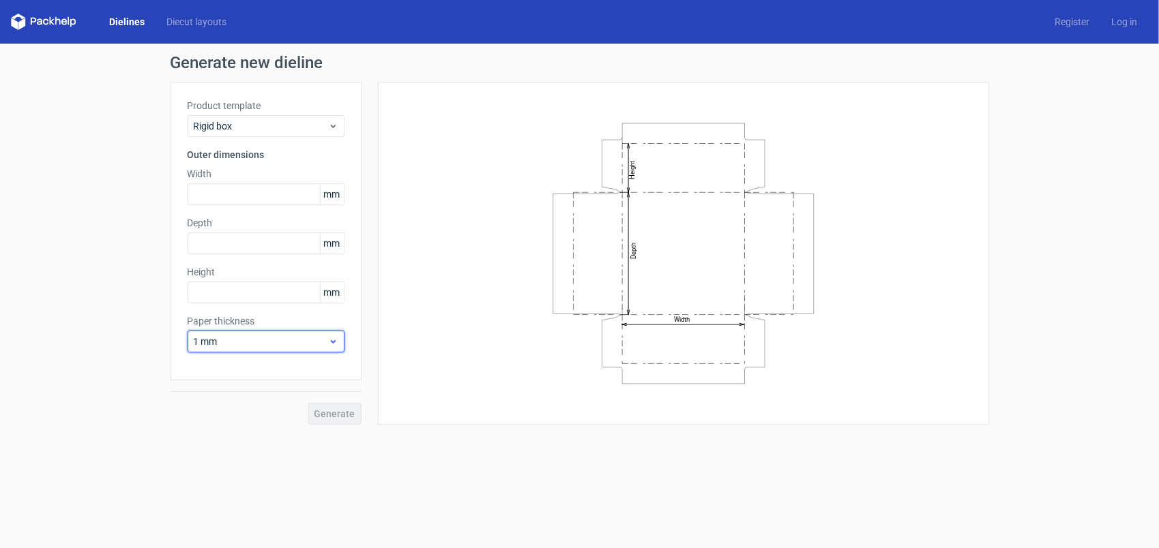
click at [325, 343] on span "1 mm" at bounding box center [261, 342] width 134 height 14
click at [266, 449] on div "3 mm" at bounding box center [266, 459] width 147 height 22
click at [286, 136] on div "Product template Rigid box Outer dimensions Width mm Depth mm Height mm Paper t…" at bounding box center [265, 231] width 191 height 299
click at [288, 134] on div "Rigid box" at bounding box center [266, 126] width 157 height 22
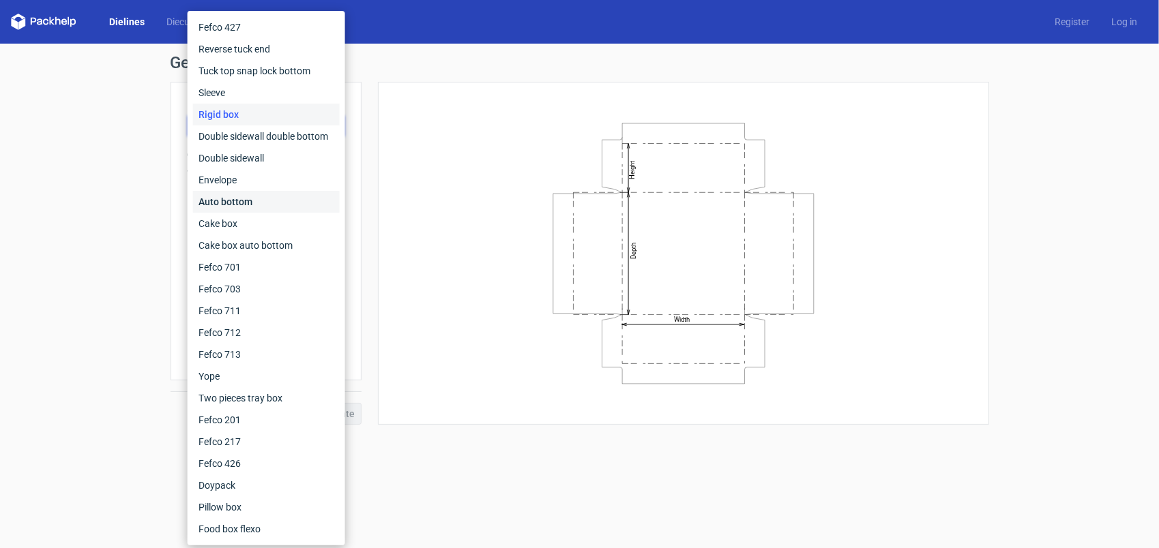
click at [297, 206] on div "Auto bottom" at bounding box center [266, 202] width 147 height 22
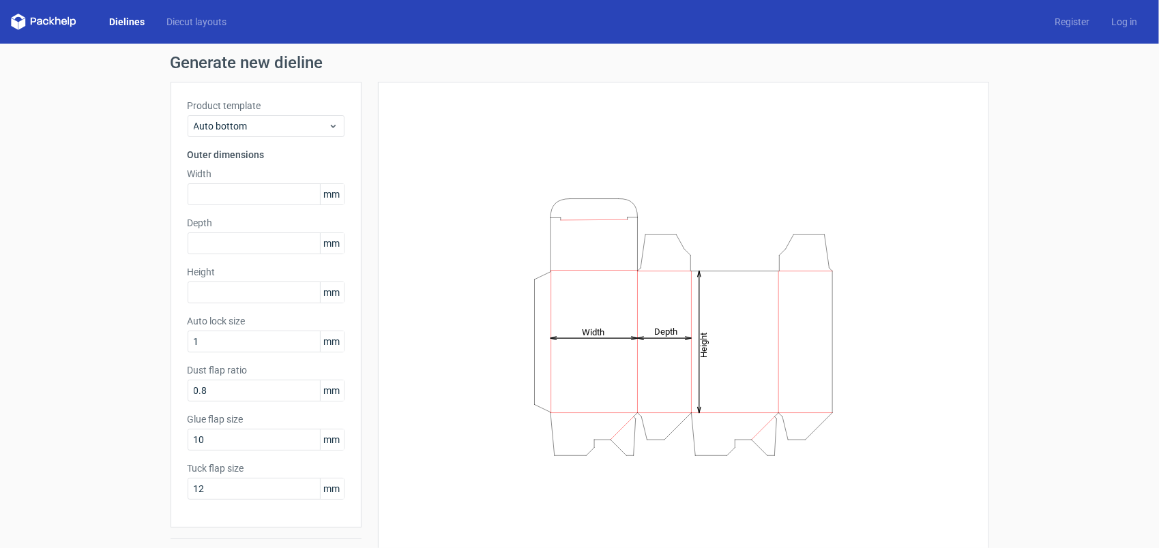
scroll to position [34, 0]
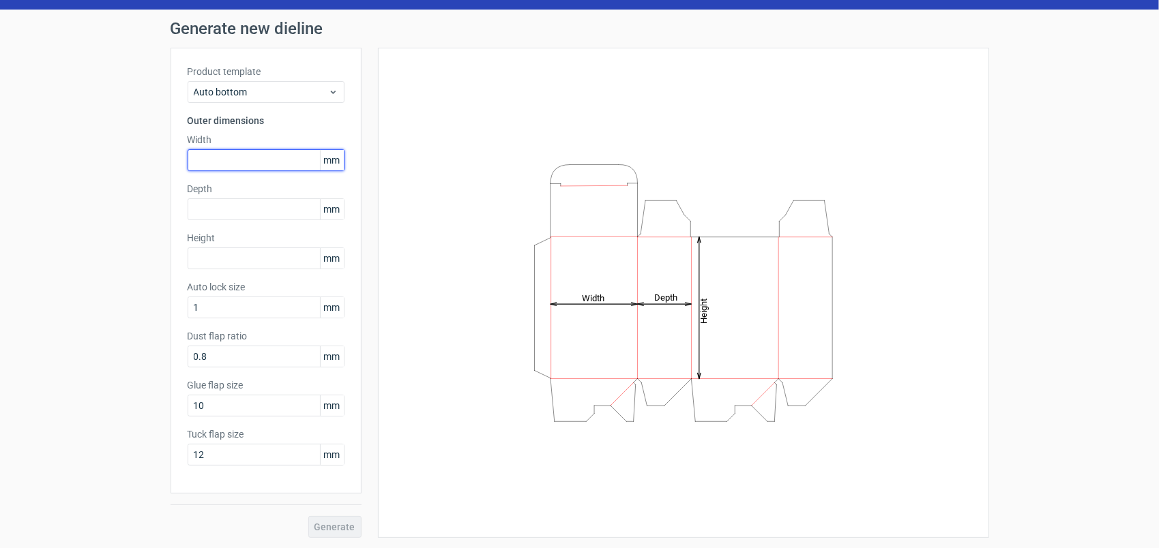
click at [274, 165] on input "text" at bounding box center [266, 160] width 157 height 22
type input "66"
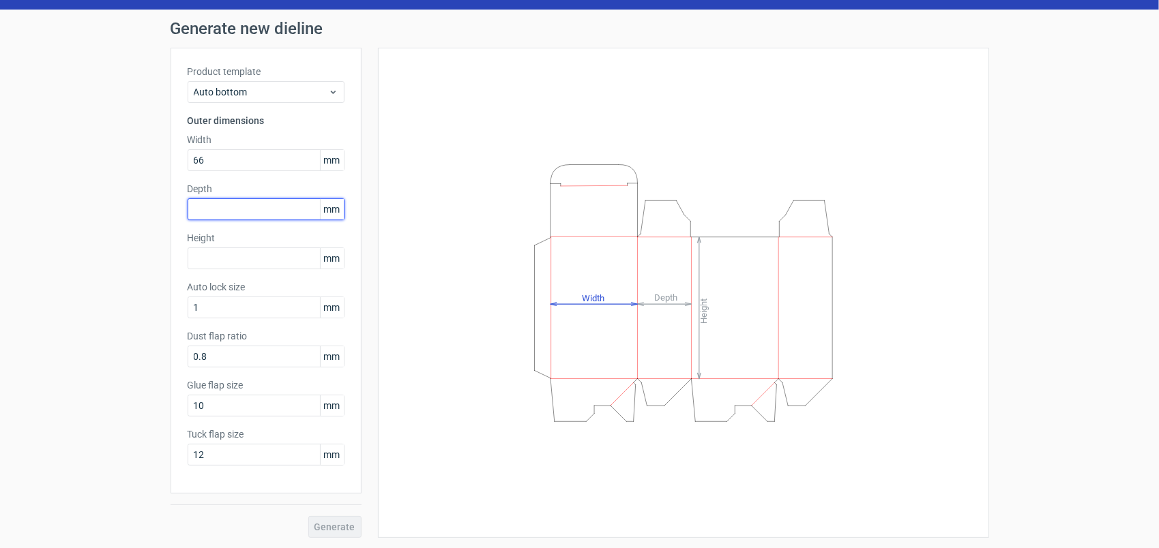
click at [241, 206] on input "text" at bounding box center [266, 209] width 157 height 22
type input "66"
click at [222, 267] on input "text" at bounding box center [266, 259] width 157 height 22
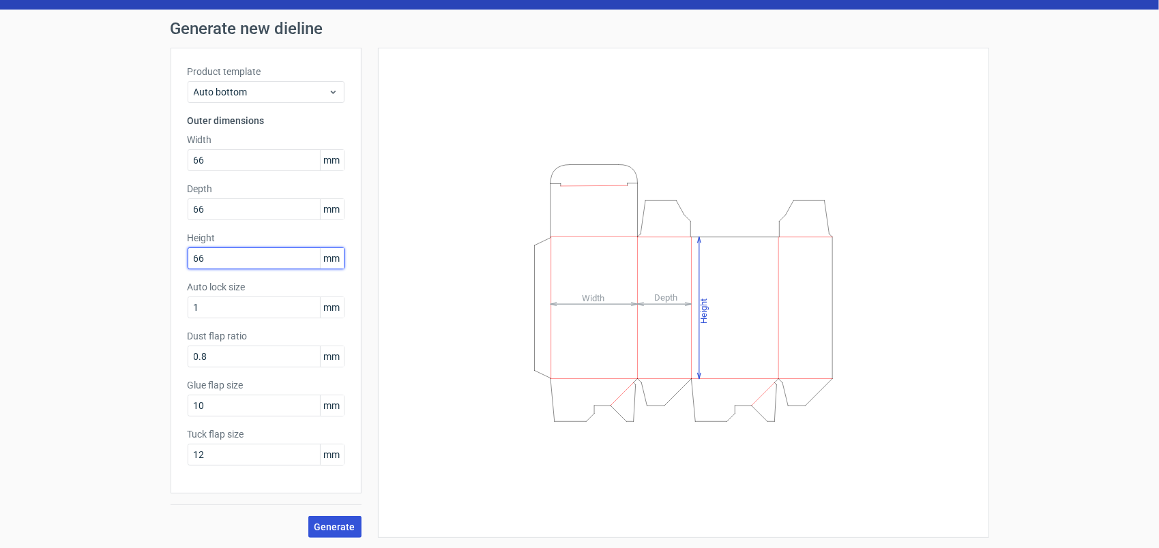
type input "66"
click at [335, 528] on span "Generate" at bounding box center [334, 527] width 41 height 10
